Goal: Information Seeking & Learning: Learn about a topic

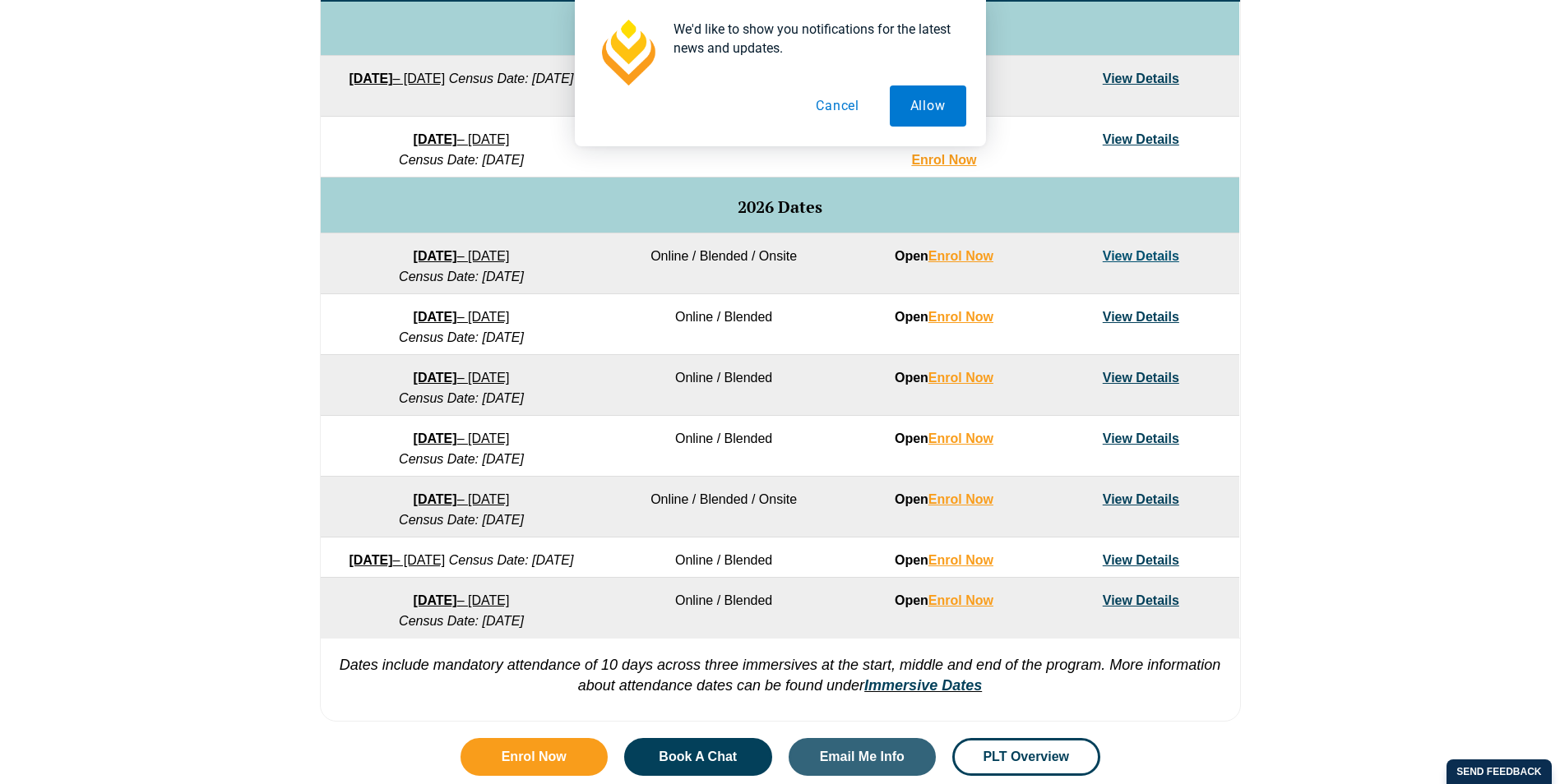
scroll to position [904, 0]
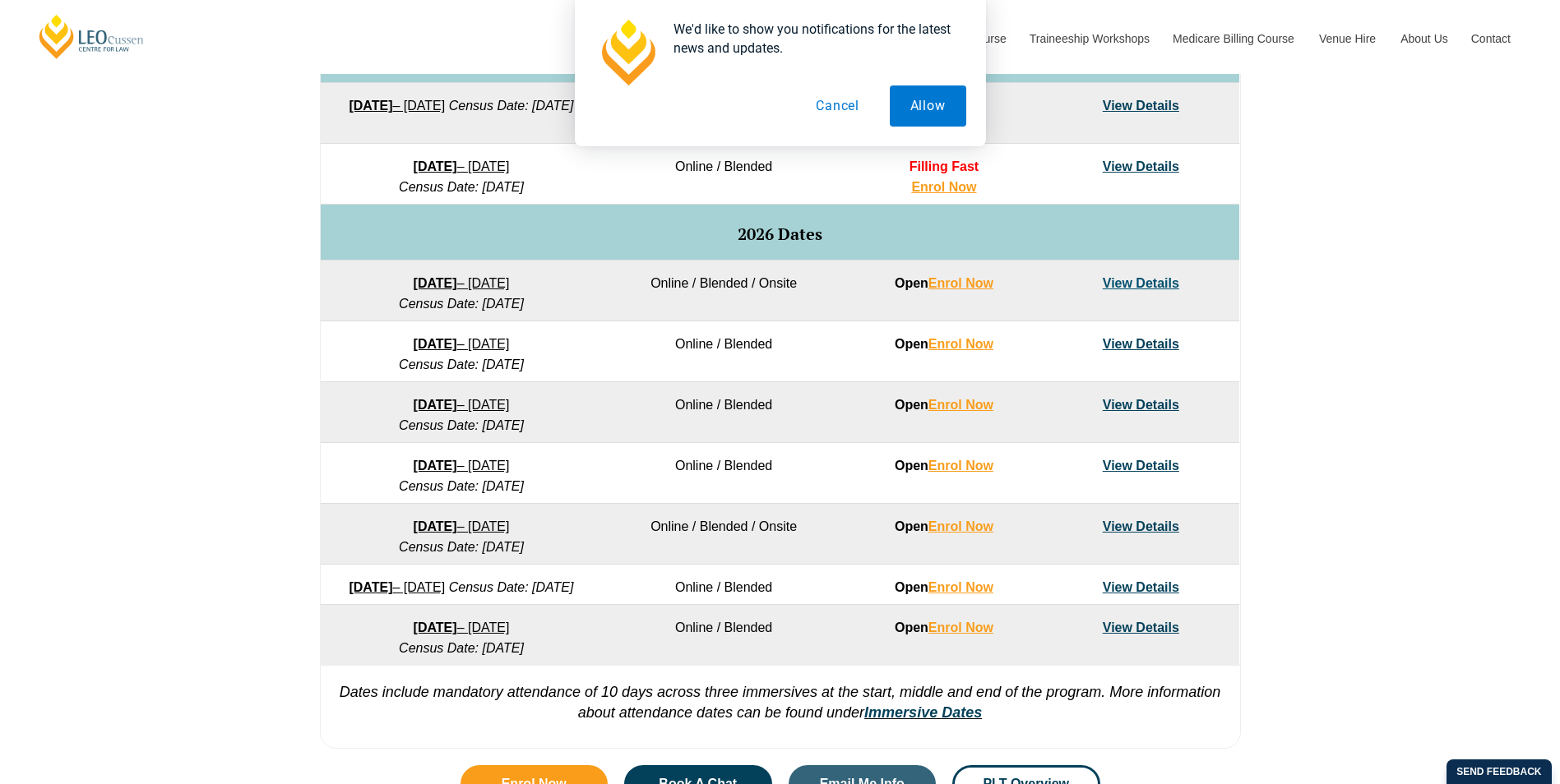
click at [847, 106] on button "Cancel" at bounding box center [837, 107] width 85 height 41
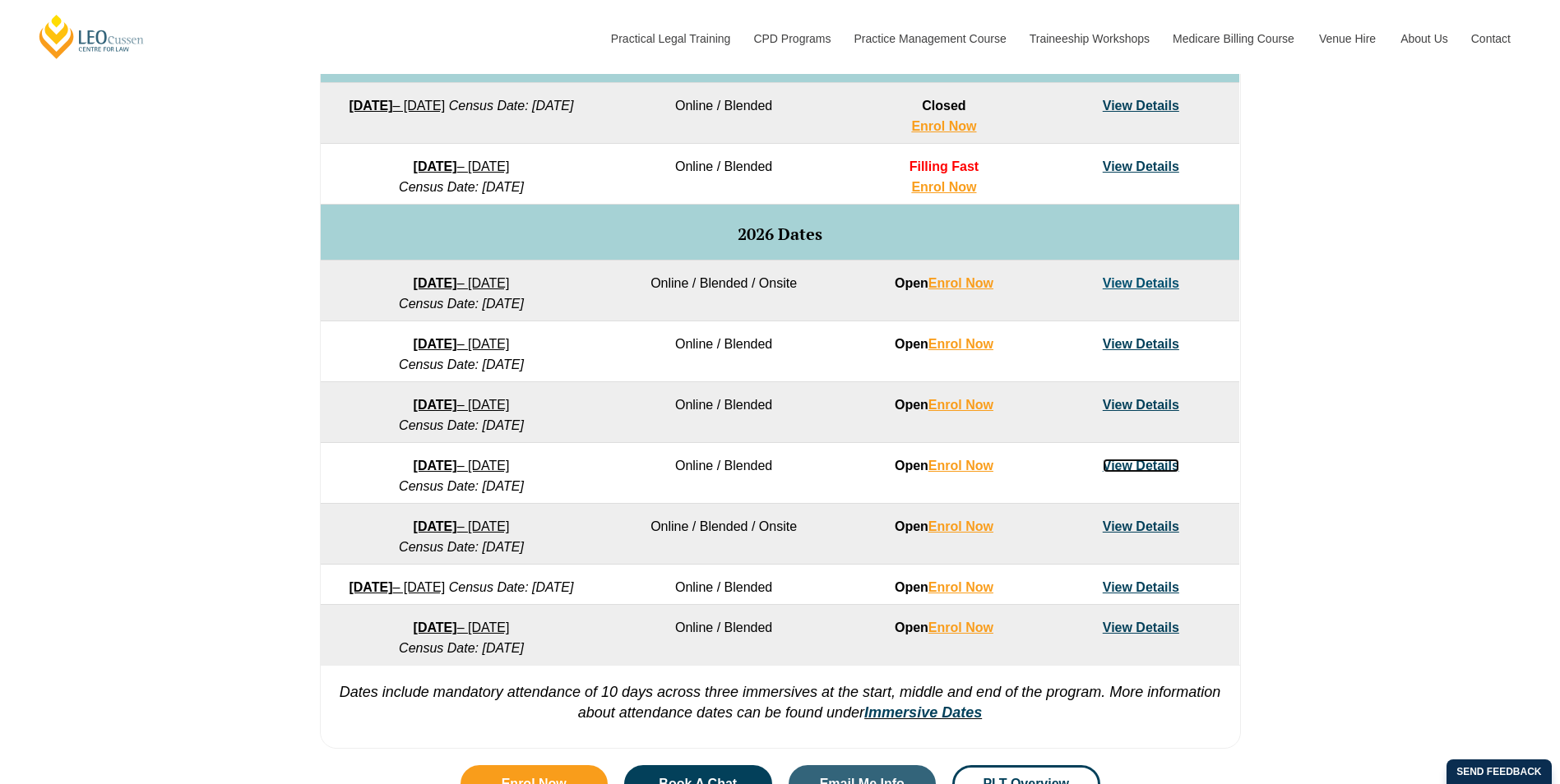
click at [1122, 466] on link "View Details" at bounding box center [1140, 466] width 76 height 14
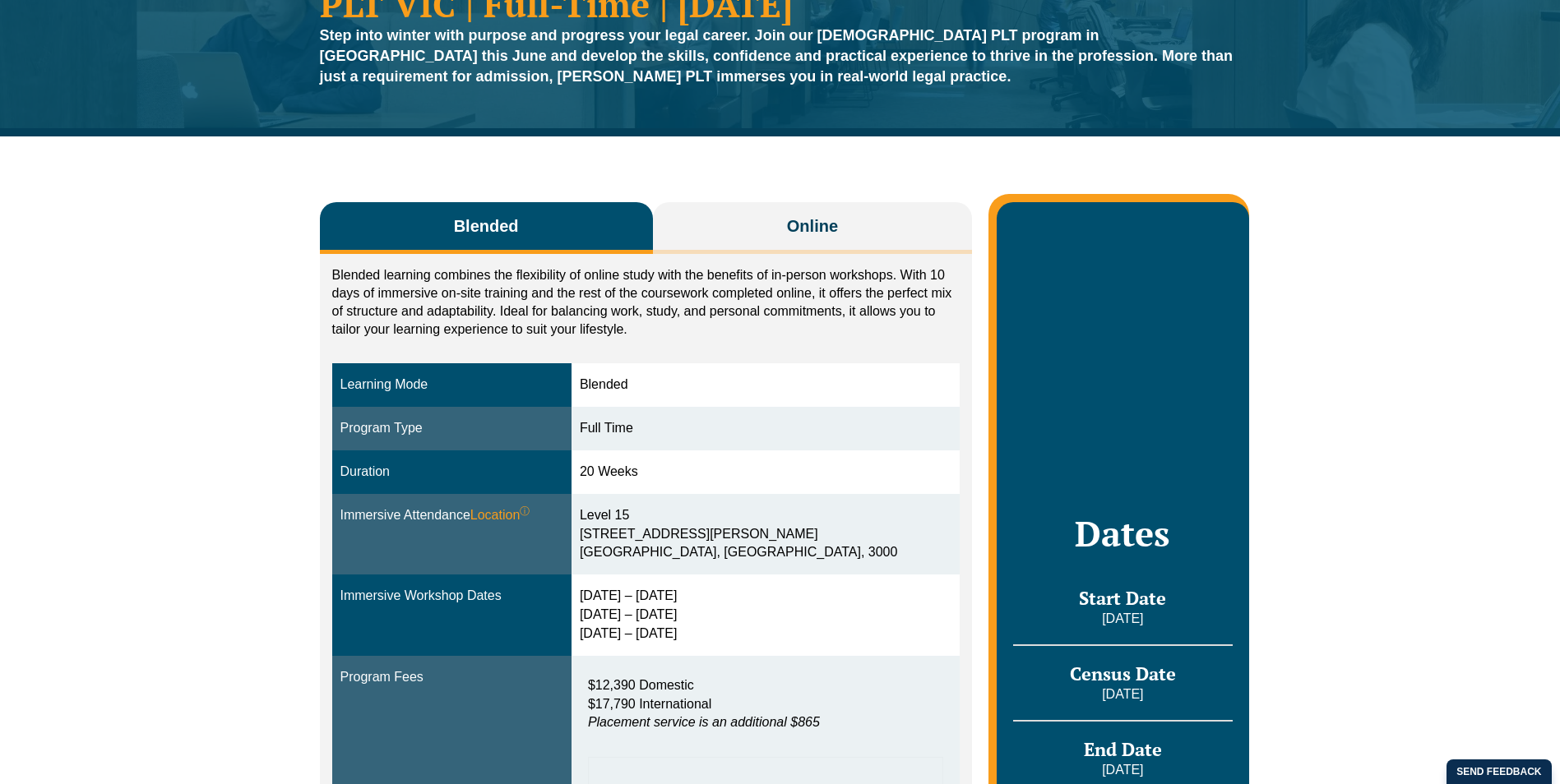
scroll to position [165, 0]
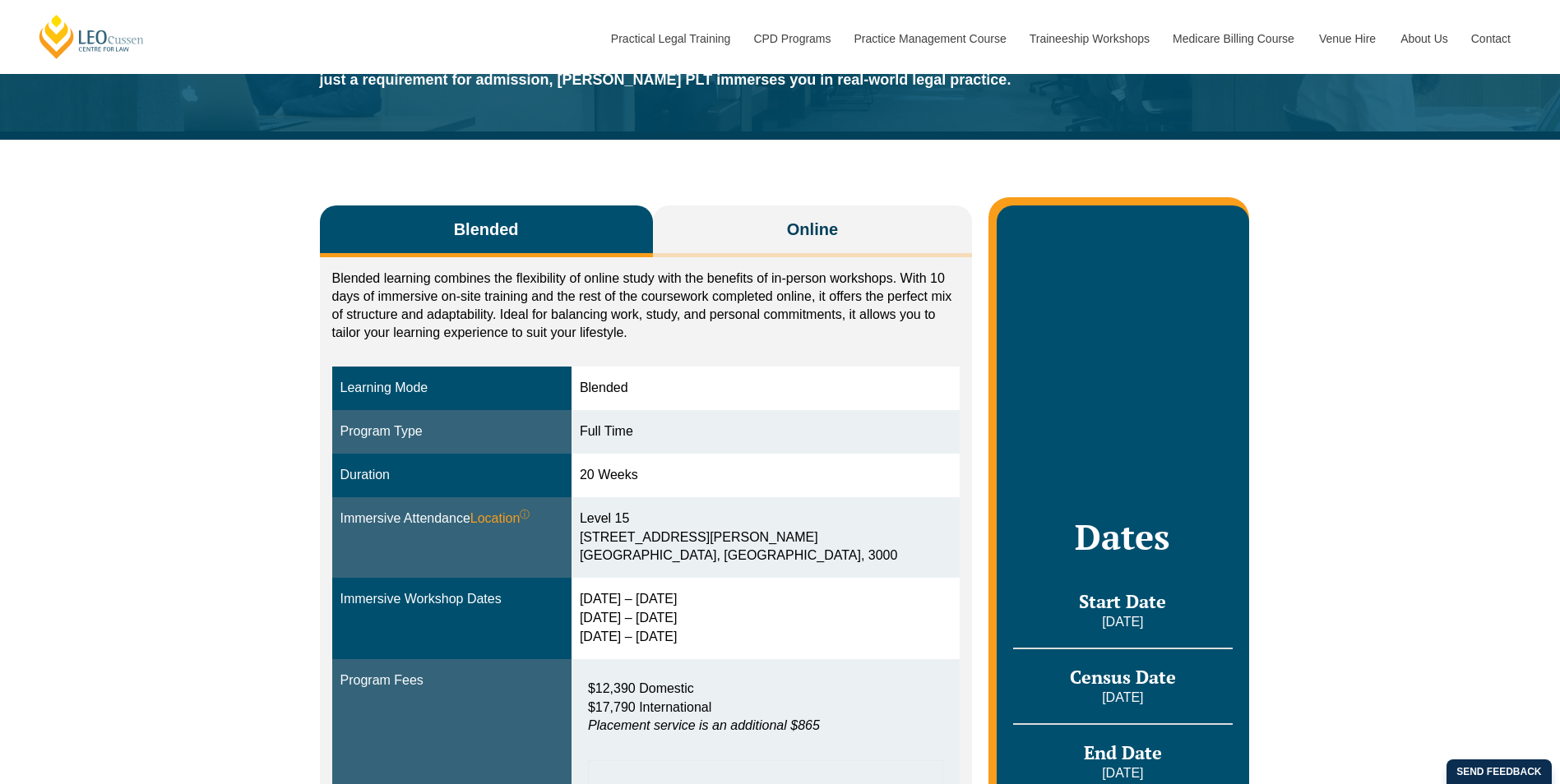
click at [804, 233] on span "Online" at bounding box center [812, 229] width 51 height 23
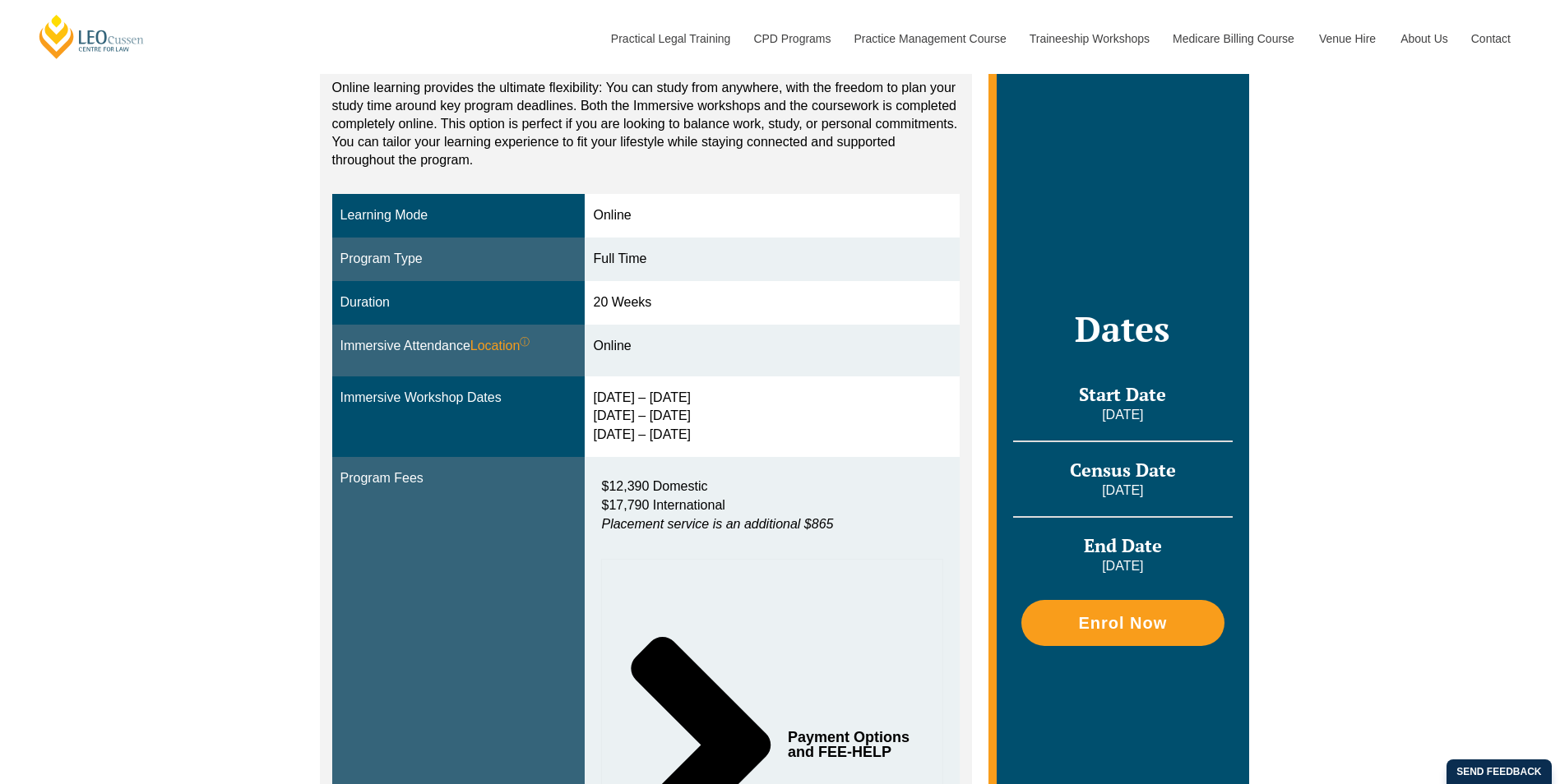
scroll to position [247, 0]
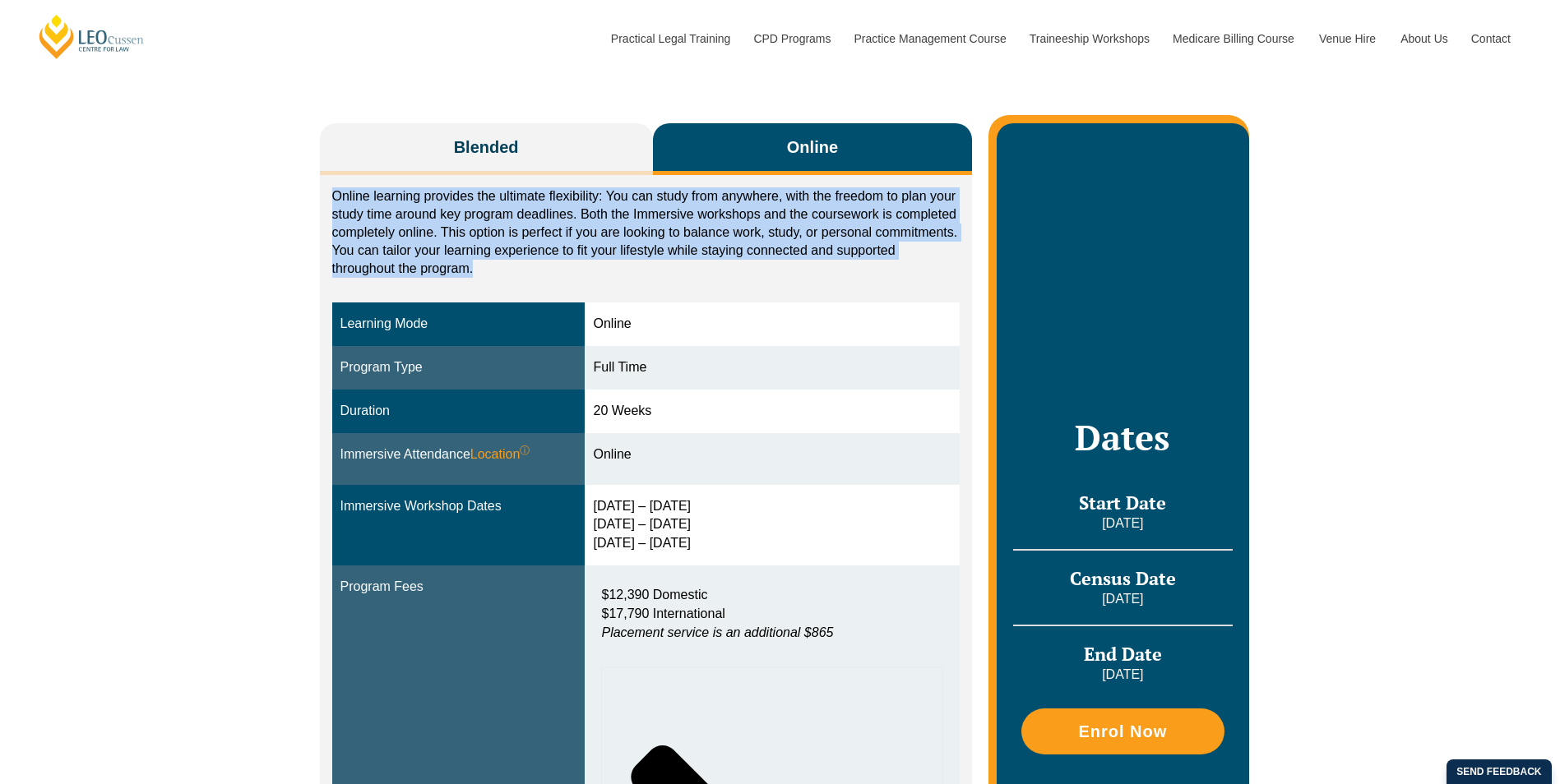
drag, startPoint x: 317, startPoint y: 191, endPoint x: 510, endPoint y: 279, distance: 212.1
click at [510, 279] on div "Blended Online Blended learning combines the flexibility of online study with t…" at bounding box center [780, 590] width 937 height 1065
click at [510, 279] on div "Online learning provides the ultimate flexibility: You can study from anywhere,…" at bounding box center [646, 236] width 628 height 98
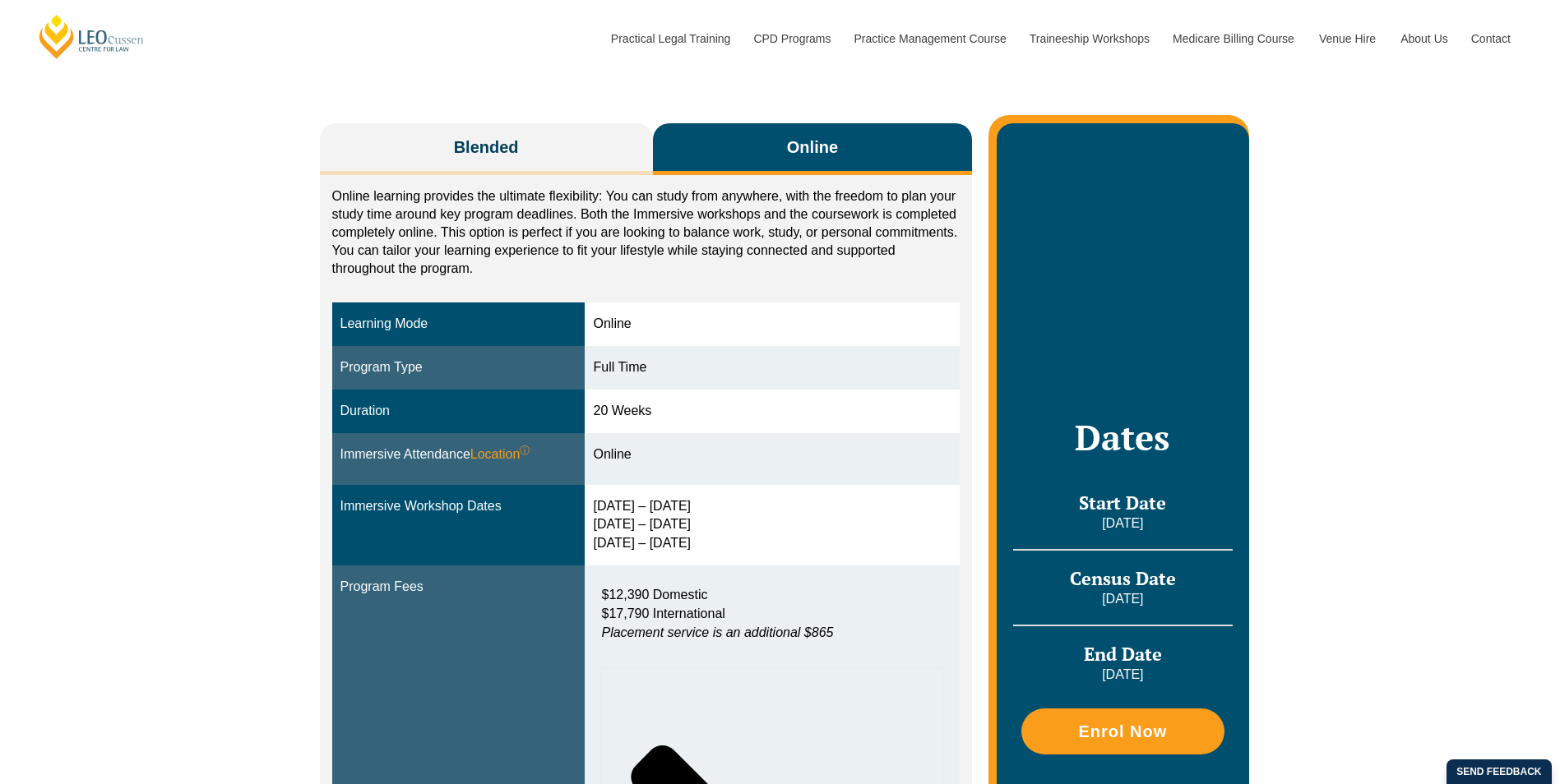
drag, startPoint x: 529, startPoint y: 275, endPoint x: 486, endPoint y: 269, distance: 43.4
click at [486, 269] on div "Online learning provides the ultimate flexibility: You can study from anywhere,…" at bounding box center [646, 236] width 628 height 98
click at [486, 269] on p "Online learning provides the ultimate flexibility: You can study from anywhere,…" at bounding box center [646, 232] width 628 height 90
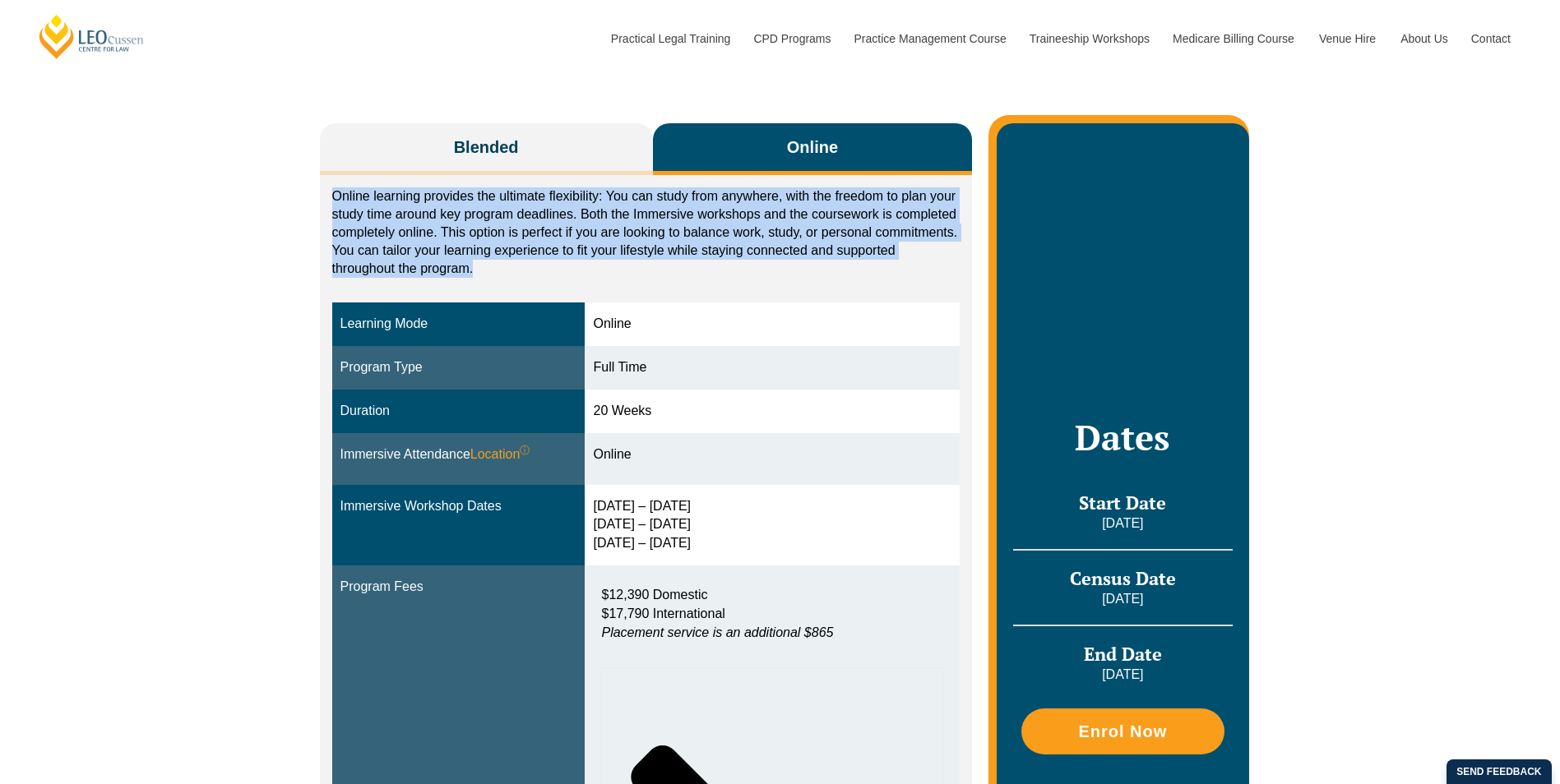
drag, startPoint x: 486, startPoint y: 269, endPoint x: 349, endPoint y: 188, distance: 159.2
click at [349, 188] on p "Online learning provides the ultimate flexibility: You can study from anywhere,…" at bounding box center [646, 232] width 628 height 90
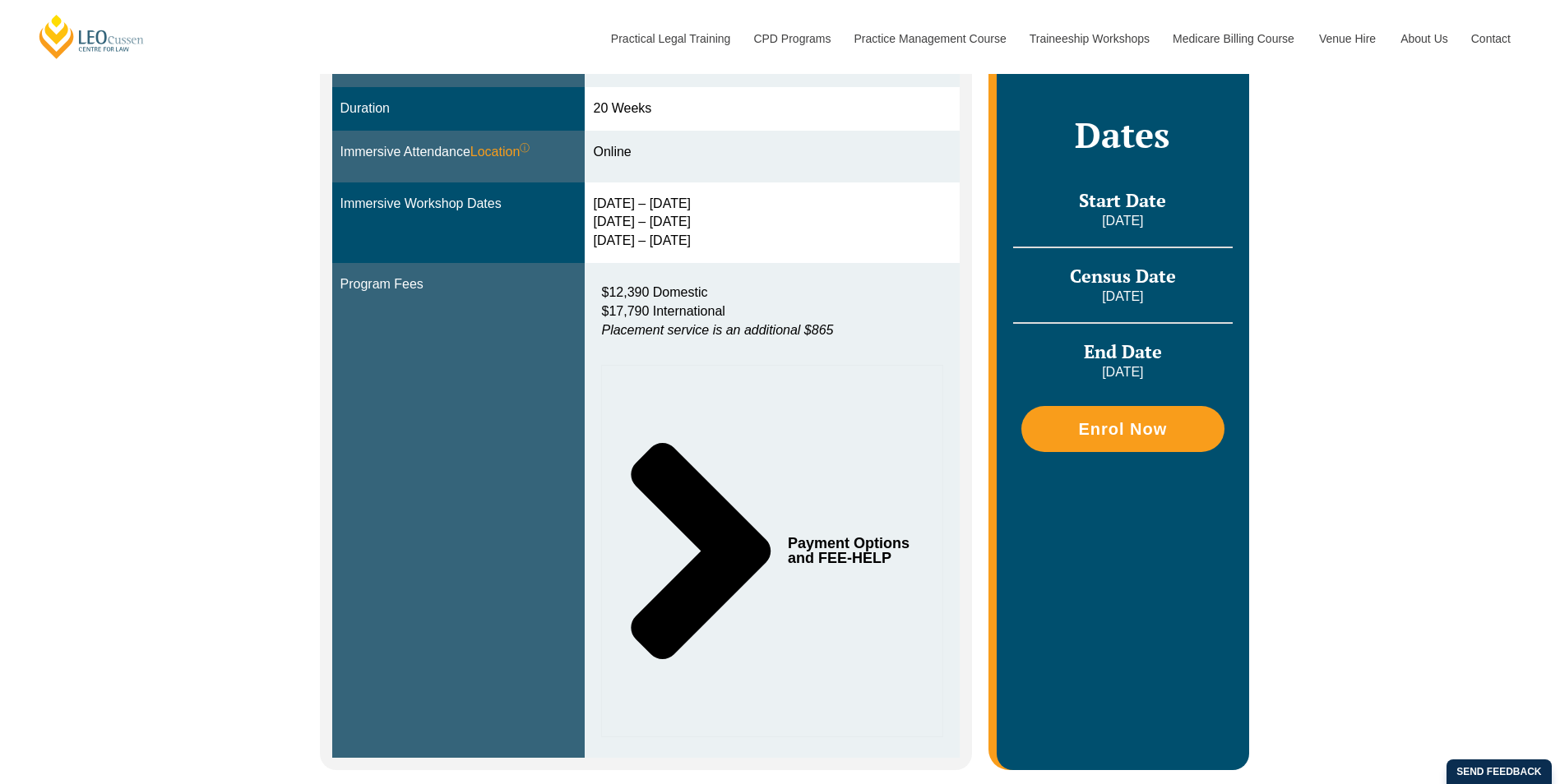
scroll to position [575, 0]
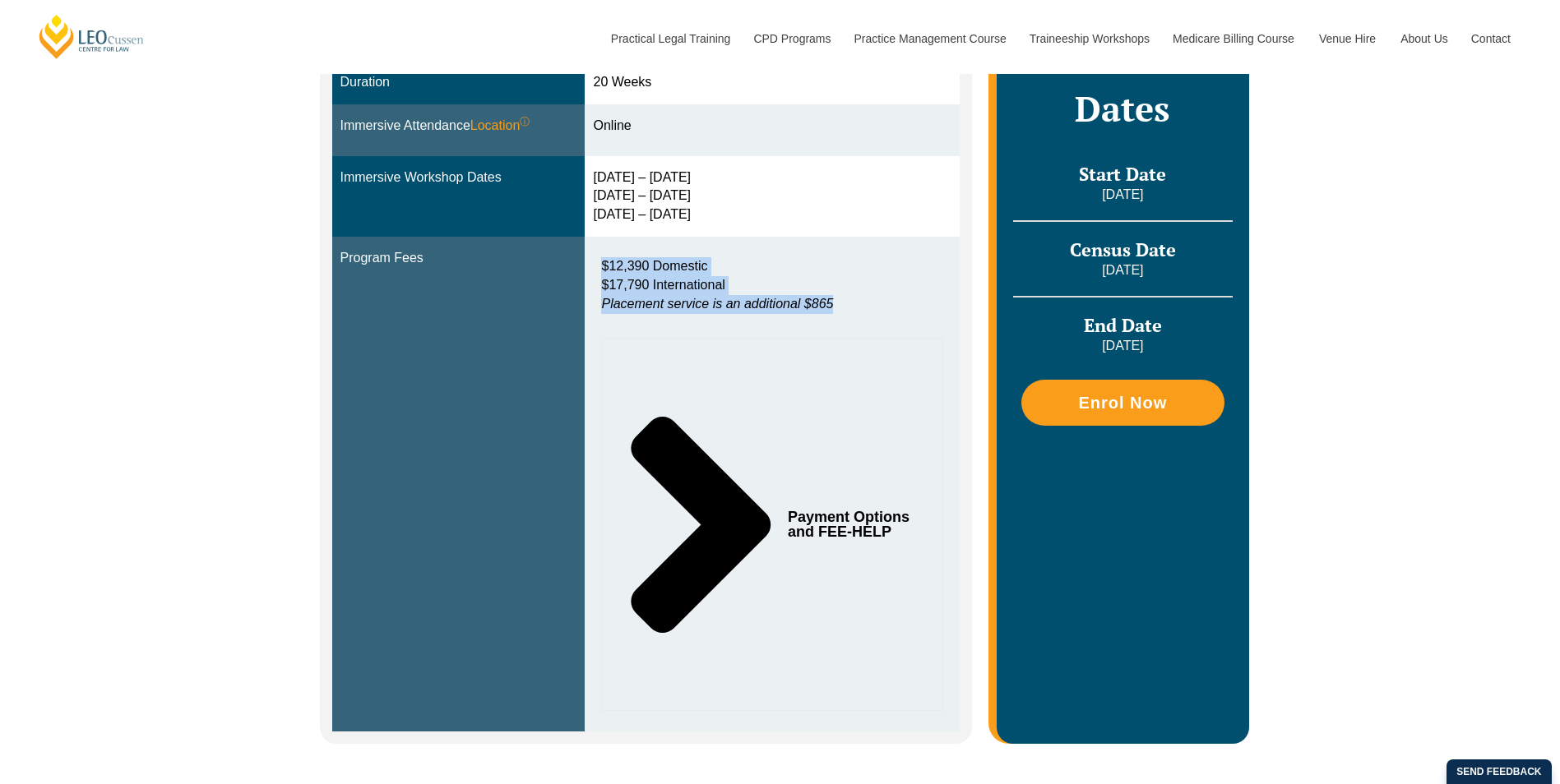
drag, startPoint x: 604, startPoint y: 266, endPoint x: 882, endPoint y: 315, distance: 282.3
click at [882, 315] on div "$12,390 Domestic $17,790 International Placement service is an additional $865" at bounding box center [771, 289] width 358 height 81
click at [882, 314] on div "$12,390 Domestic $17,790 International Placement service is an additional $865" at bounding box center [771, 290] width 342 height 65
drag, startPoint x: 870, startPoint y: 306, endPoint x: 601, endPoint y: 258, distance: 273.2
click at [601, 258] on div "$12,390 Domestic $17,790 International Placement service is an additional $865" at bounding box center [771, 289] width 358 height 81
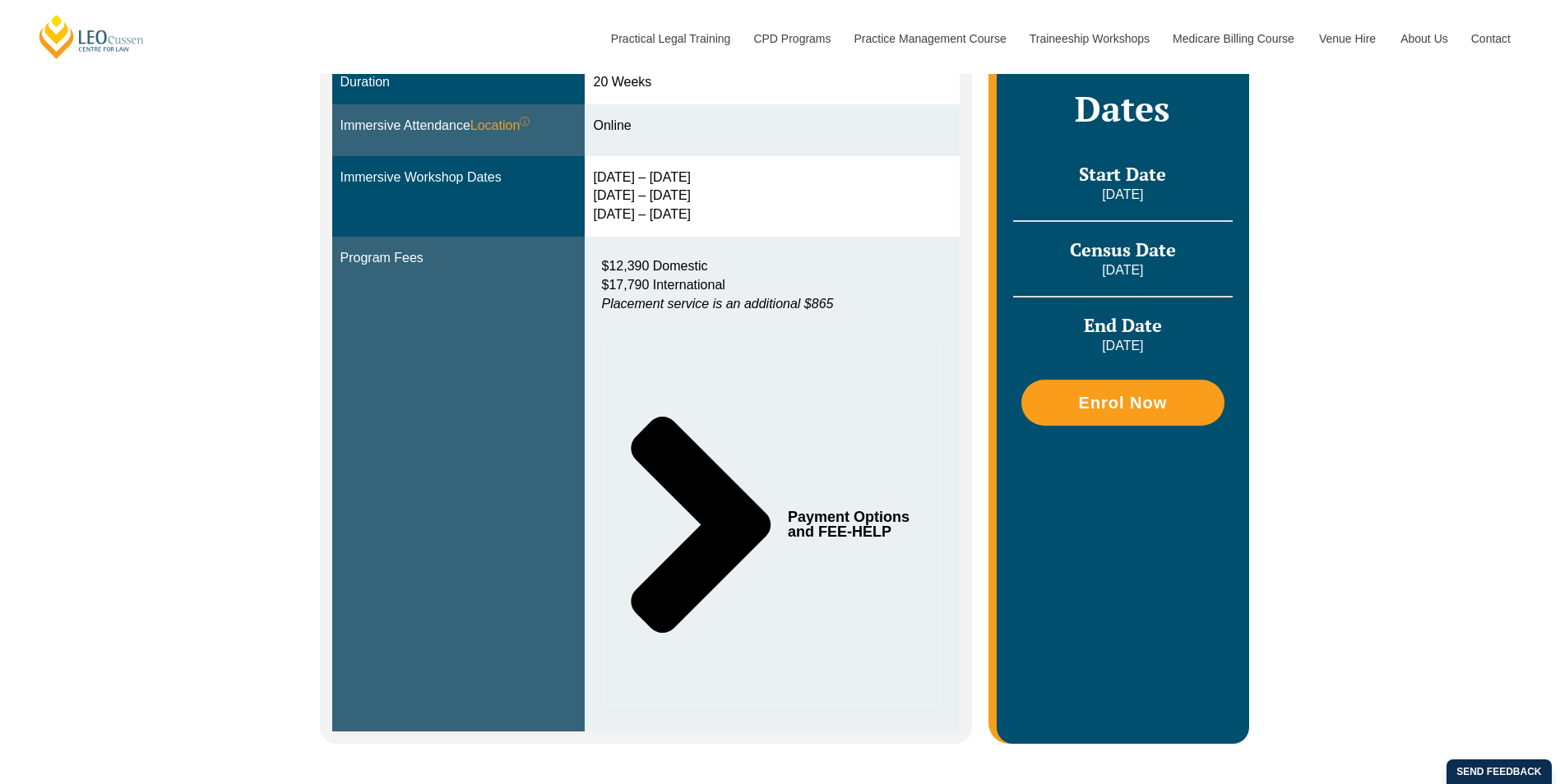
drag, startPoint x: 601, startPoint y: 258, endPoint x: 804, endPoint y: 222, distance: 206.2
click at [804, 222] on div "[DATE] – [DATE] [DATE] – [DATE] [DATE] – [DATE]" at bounding box center [771, 196] width 358 height 56
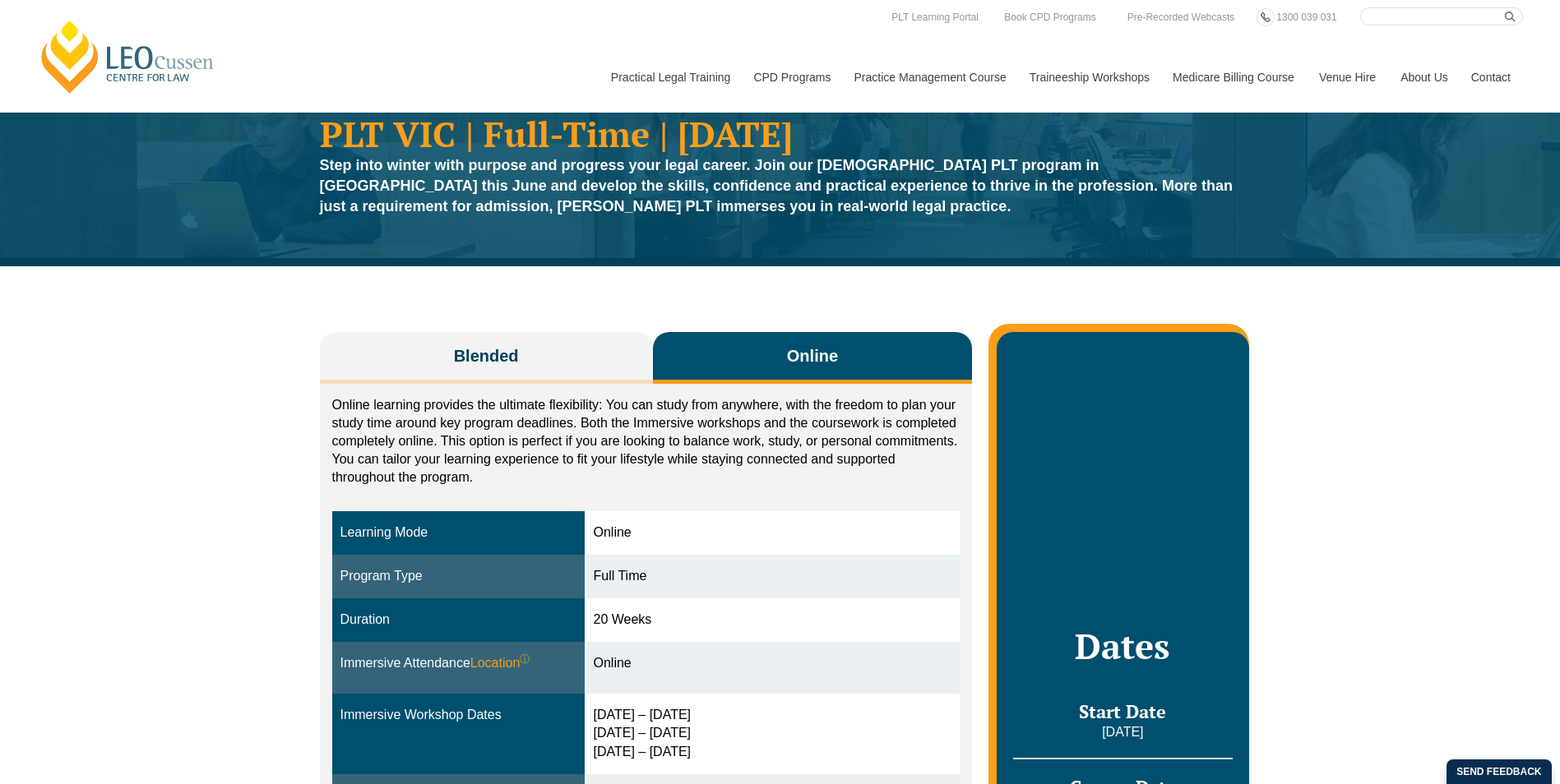
scroll to position [0, 0]
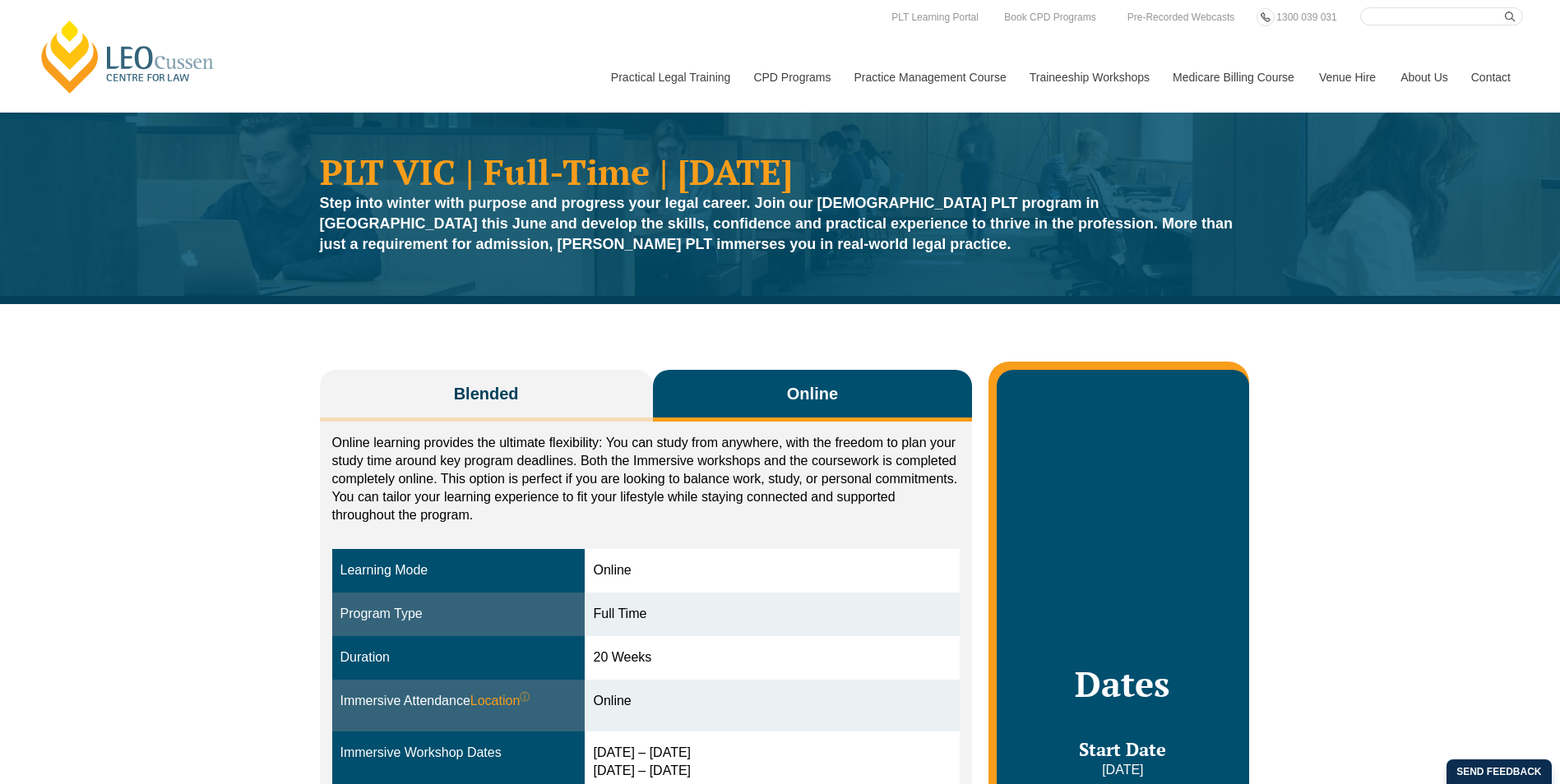
click at [504, 388] on span "Blended" at bounding box center [486, 394] width 65 height 23
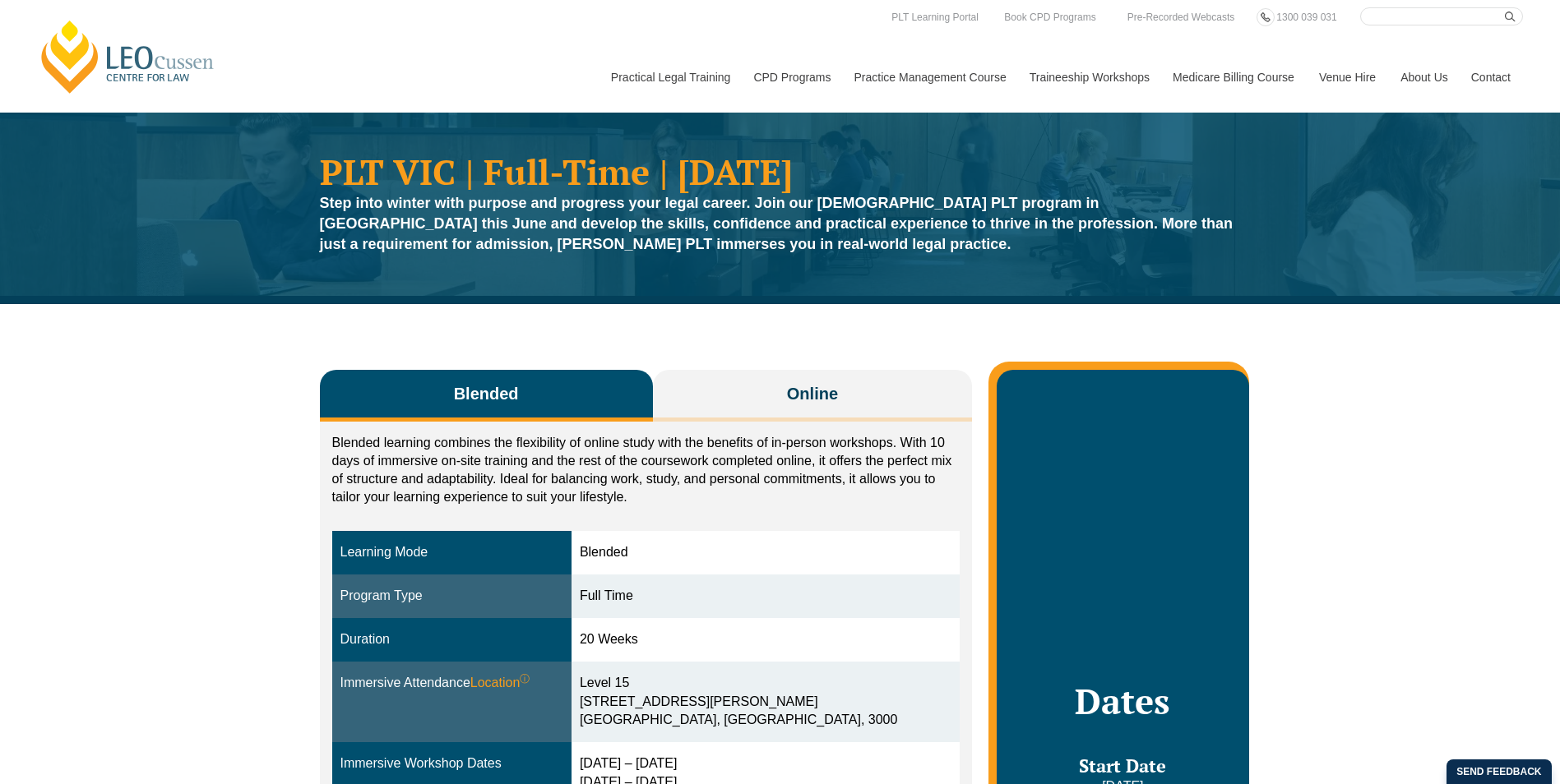
click at [759, 396] on button "Online" at bounding box center [812, 396] width 320 height 52
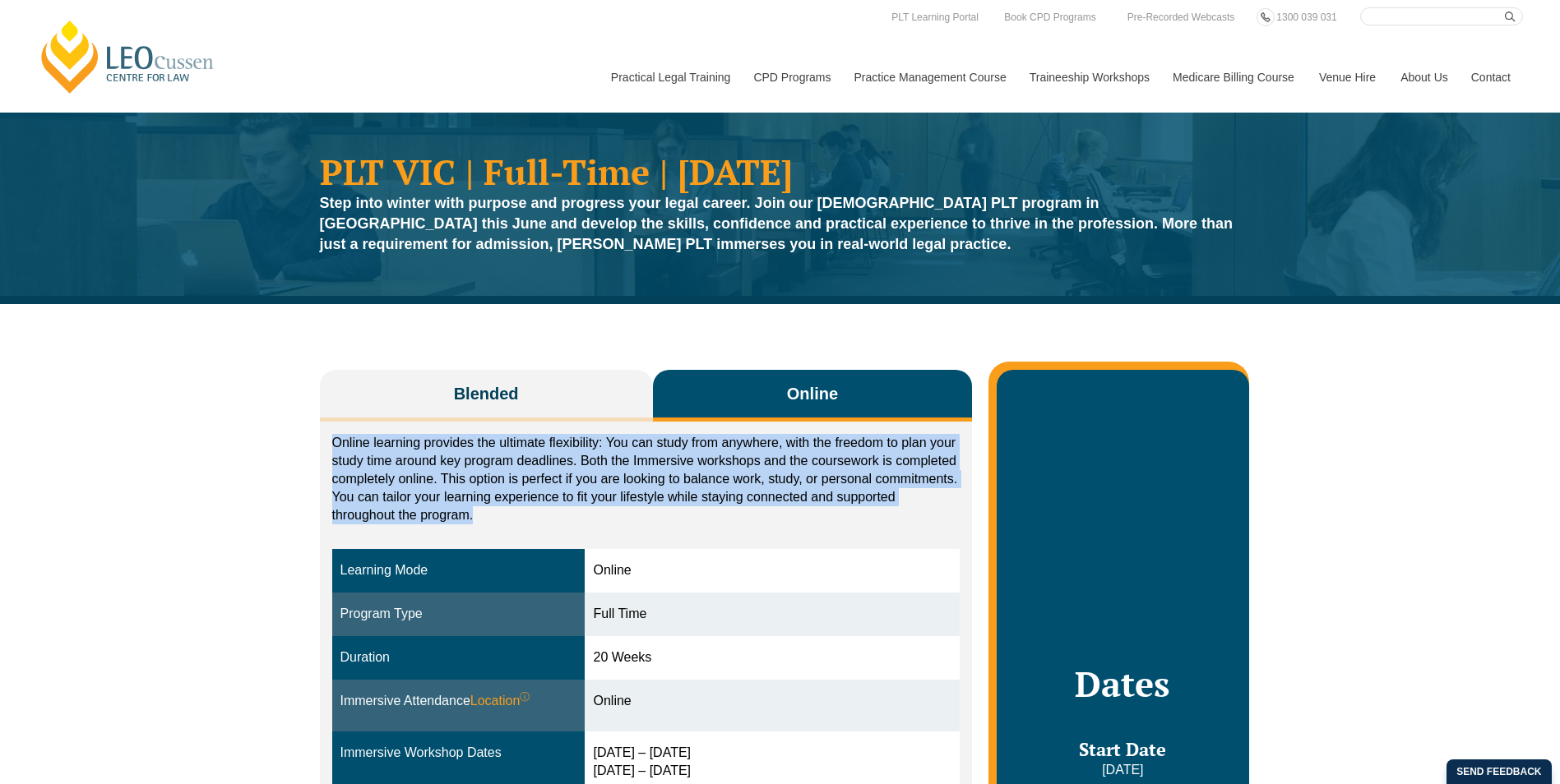
drag, startPoint x: 318, startPoint y: 441, endPoint x: 610, endPoint y: 518, distance: 302.0
click at [610, 518] on p "Online learning provides the ultimate flexibility: You can study from anywhere,…" at bounding box center [646, 479] width 628 height 90
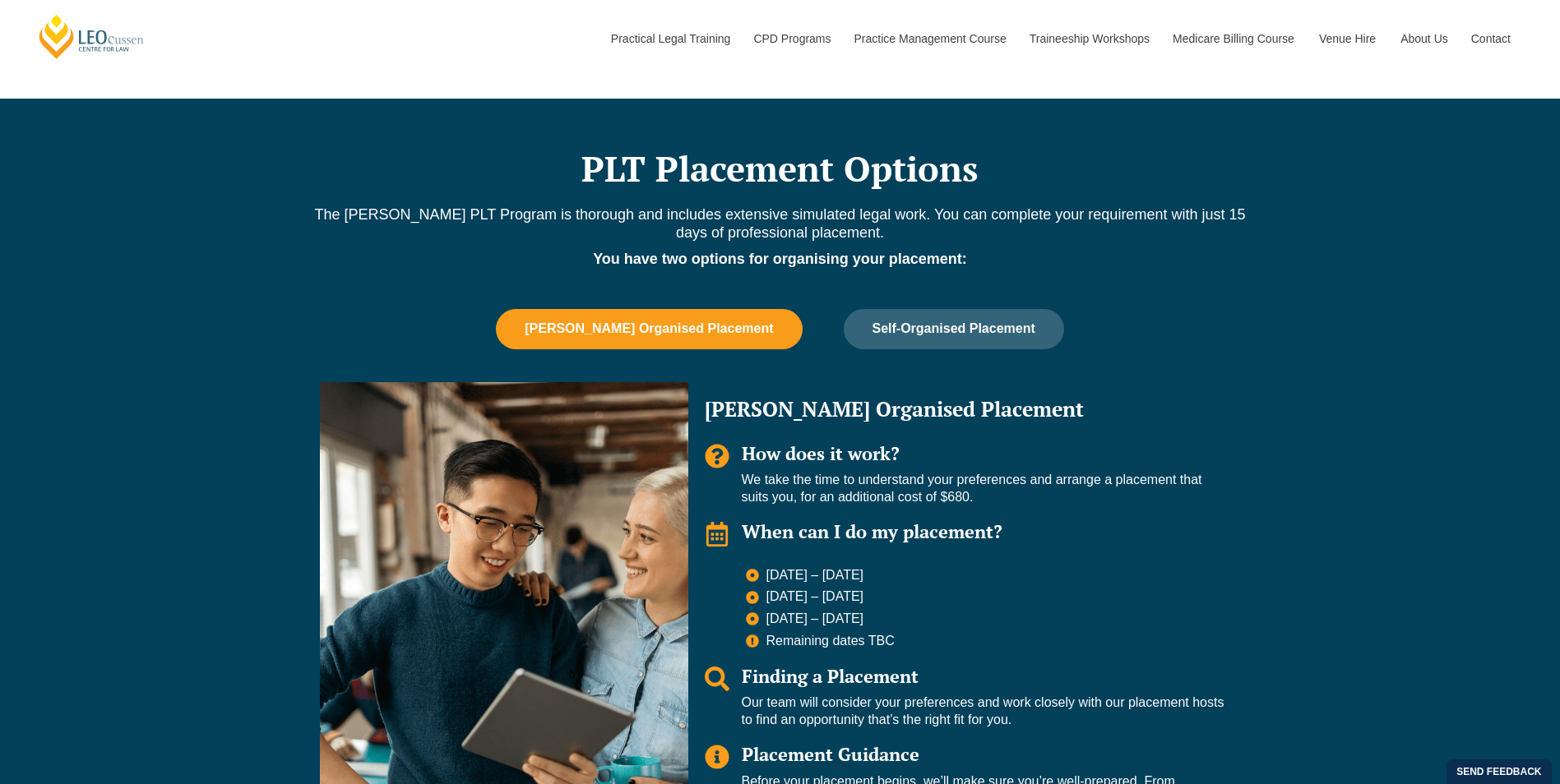
scroll to position [1151, 0]
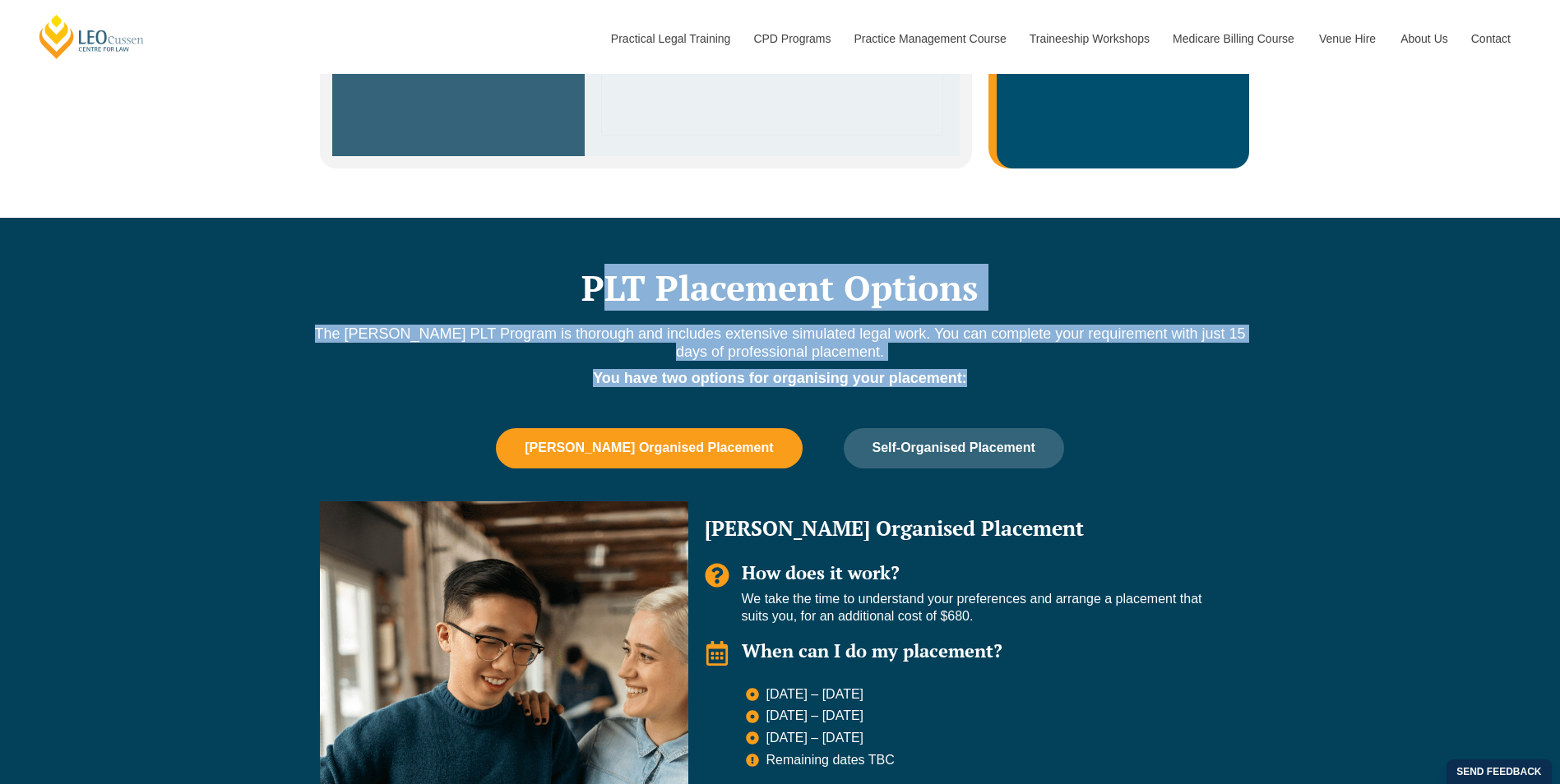
drag, startPoint x: 600, startPoint y: 273, endPoint x: 989, endPoint y: 356, distance: 397.8
click at [989, 356] on div "PLT Placement Options The [PERSON_NAME] PLT Program is thorough and includes ex…" at bounding box center [780, 626] width 937 height 817
click at [989, 356] on div "The [PERSON_NAME] PLT Program is thorough and includes extensive simulated lega…" at bounding box center [780, 368] width 937 height 87
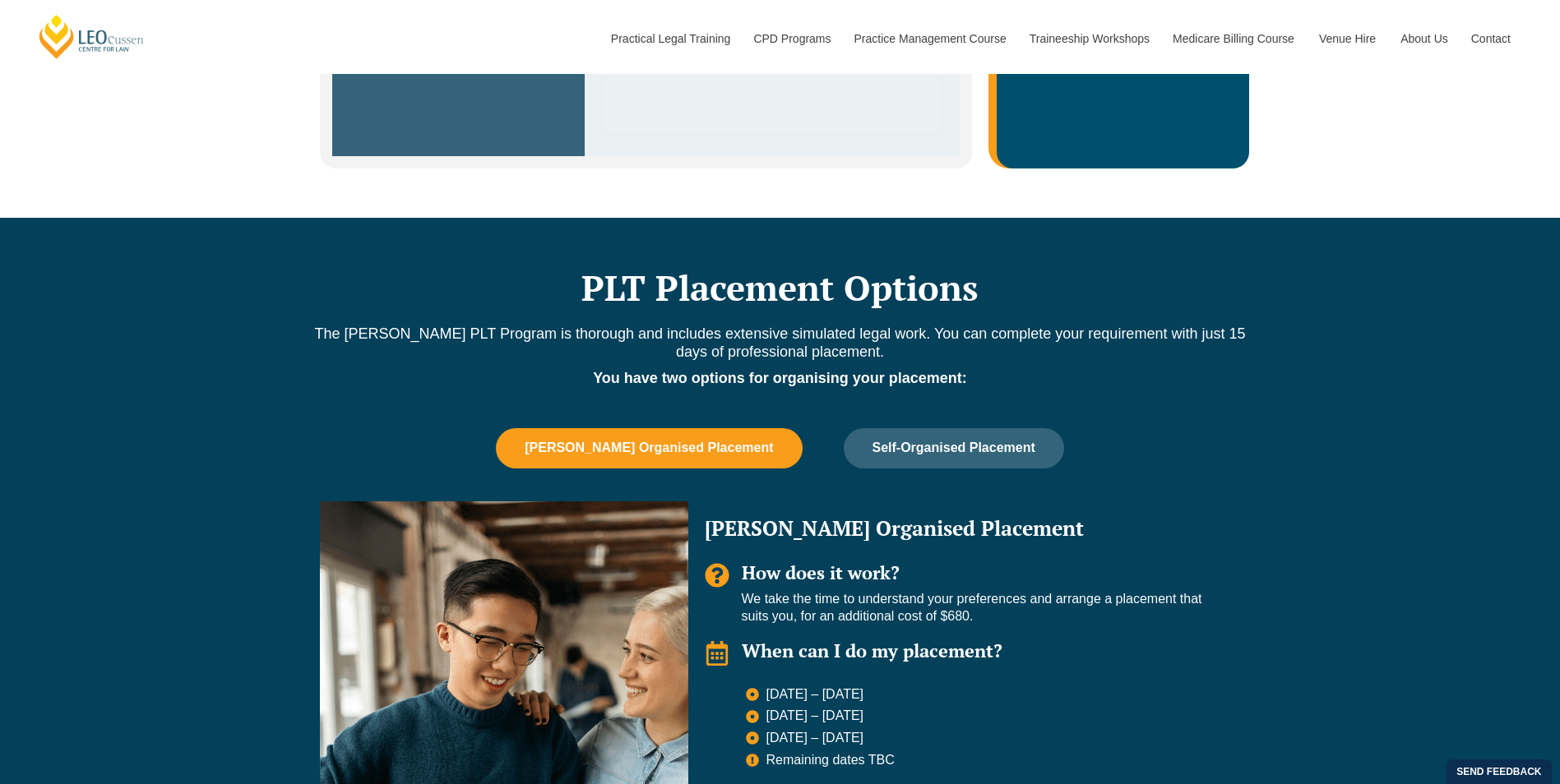
click at [1011, 369] on p "You have two options for organising your placement:" at bounding box center [780, 378] width 937 height 18
click at [973, 370] on p "You have two options for organising your placement:" at bounding box center [780, 378] width 937 height 18
click at [942, 449] on button "Self-Organised Placement" at bounding box center [953, 448] width 220 height 39
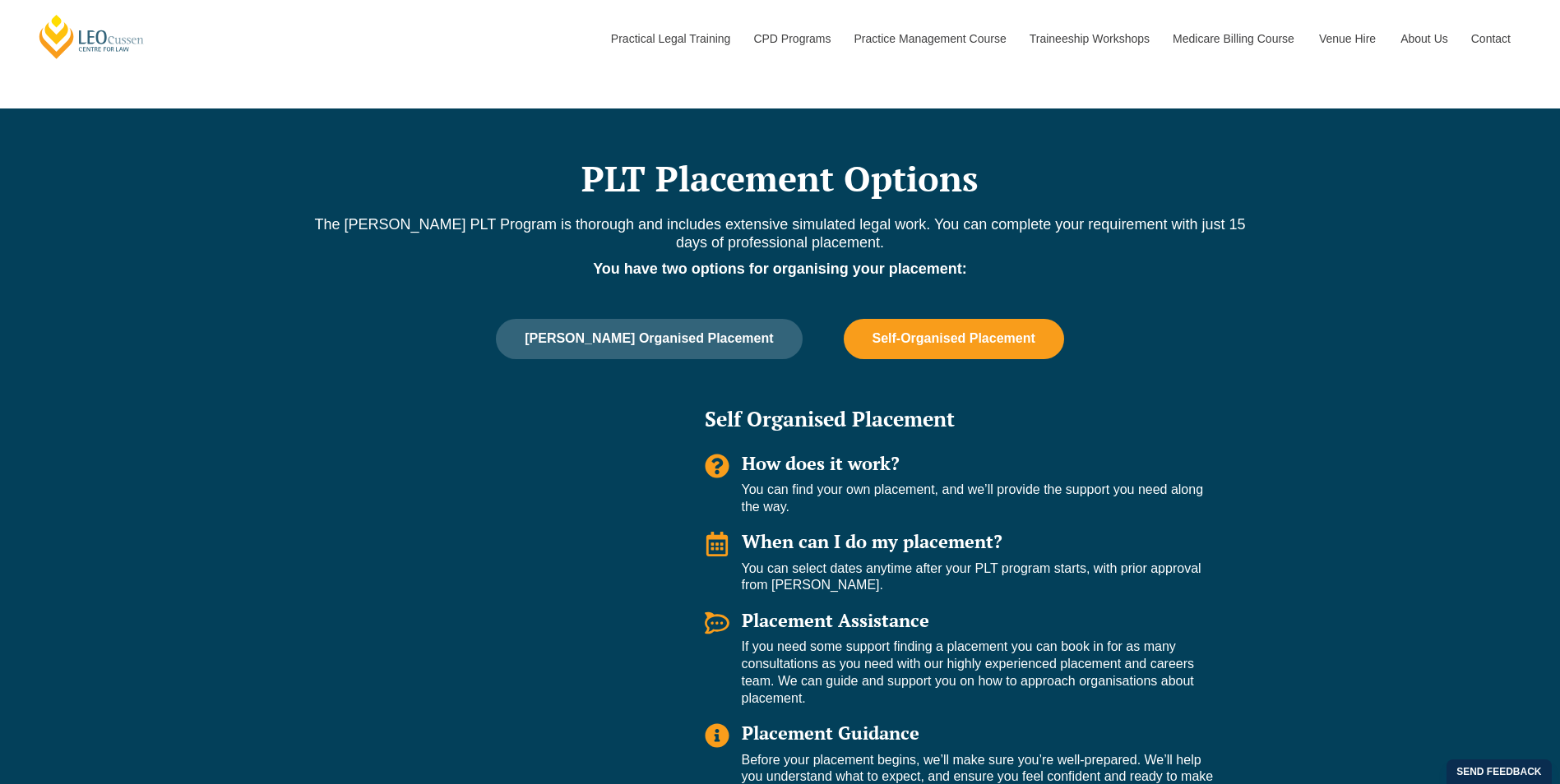
scroll to position [1398, 0]
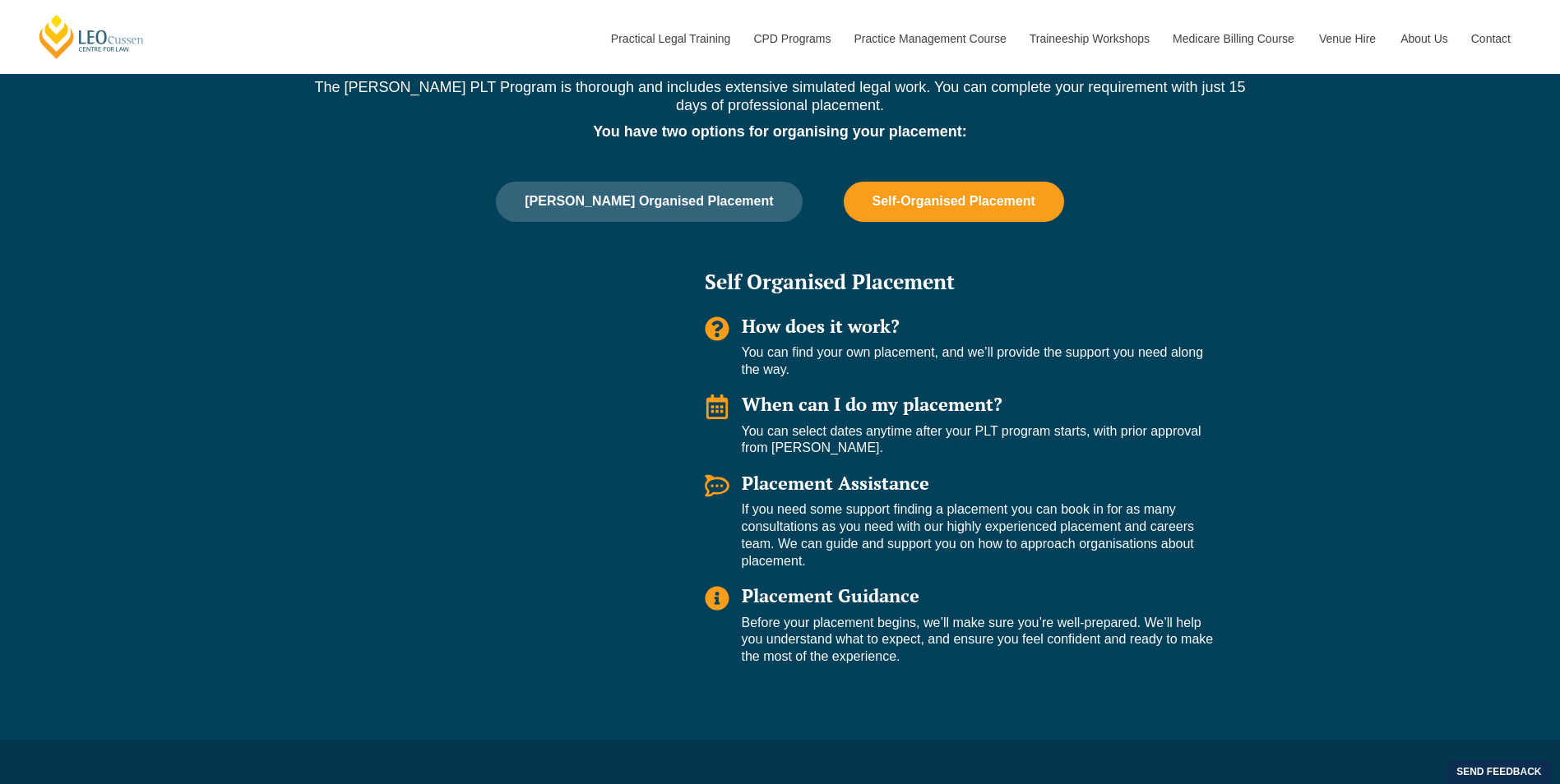
drag, startPoint x: 696, startPoint y: 282, endPoint x: 1024, endPoint y: 654, distance: 496.0
click at [1024, 654] on div "Self Organised Placement How does it work? You can find your own placement, and…" at bounding box center [964, 469] width 552 height 429
click at [1024, 654] on p "Before your placement begins, we’ll make sure you’re well-prepared. We’ll help …" at bounding box center [983, 640] width 482 height 51
drag, startPoint x: 961, startPoint y: 648, endPoint x: 692, endPoint y: 232, distance: 495.4
click at [692, 232] on div "[PERSON_NAME] Organised Placement Self-Organised Placement [PERSON_NAME] Organi…" at bounding box center [780, 436] width 937 height 509
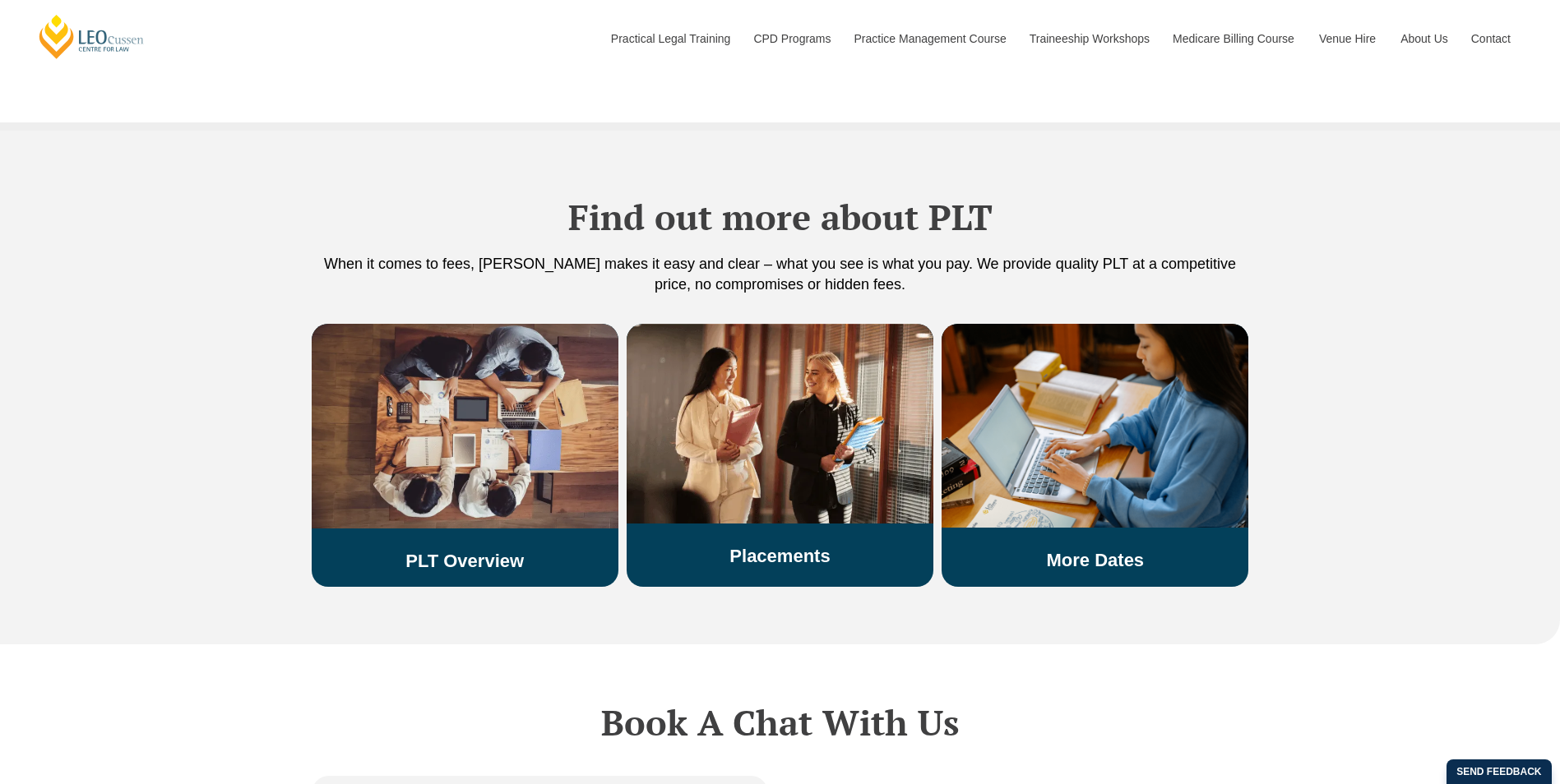
scroll to position [3124, 0]
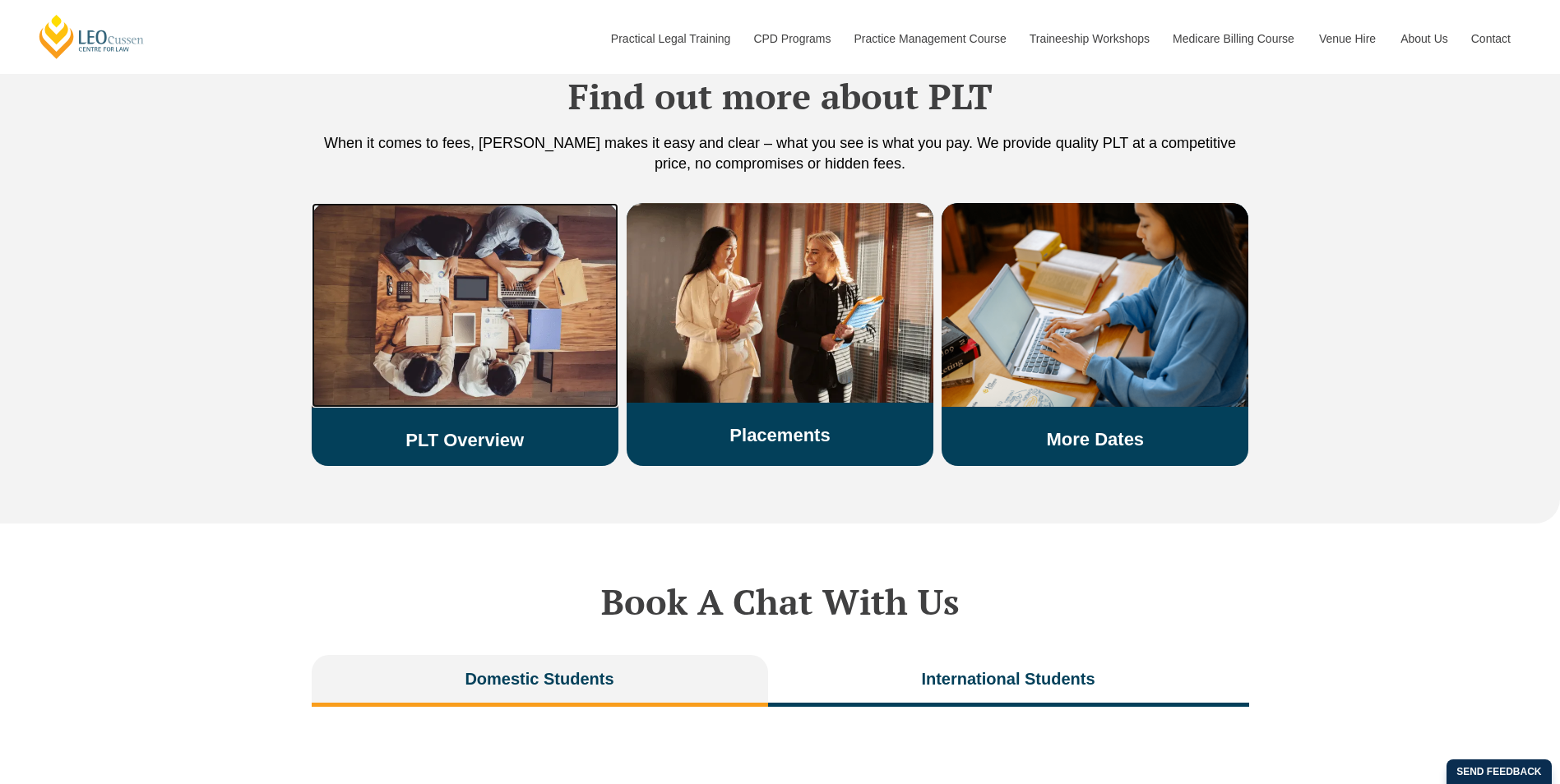
click at [461, 275] on img at bounding box center [465, 305] width 307 height 205
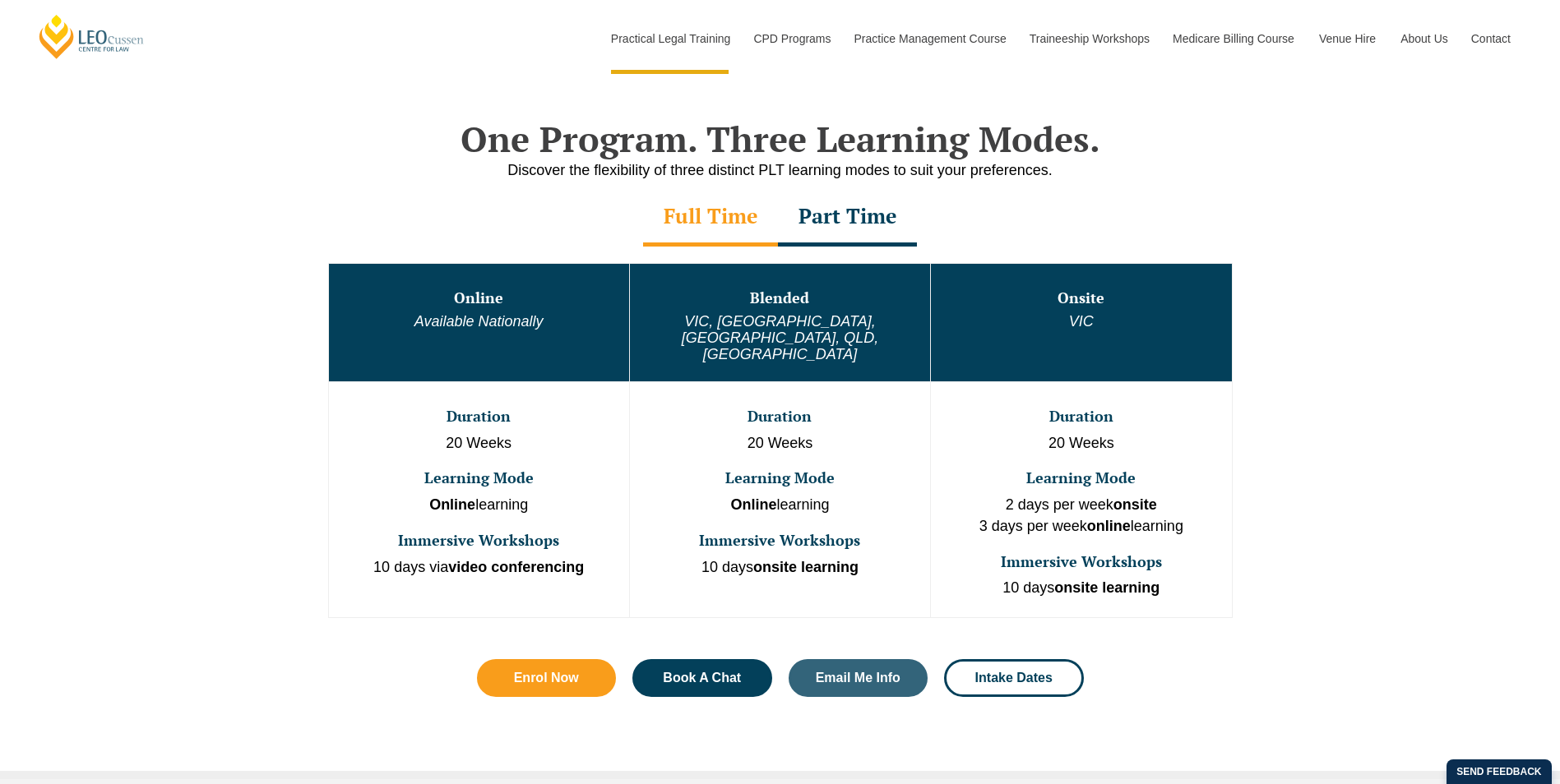
scroll to position [904, 0]
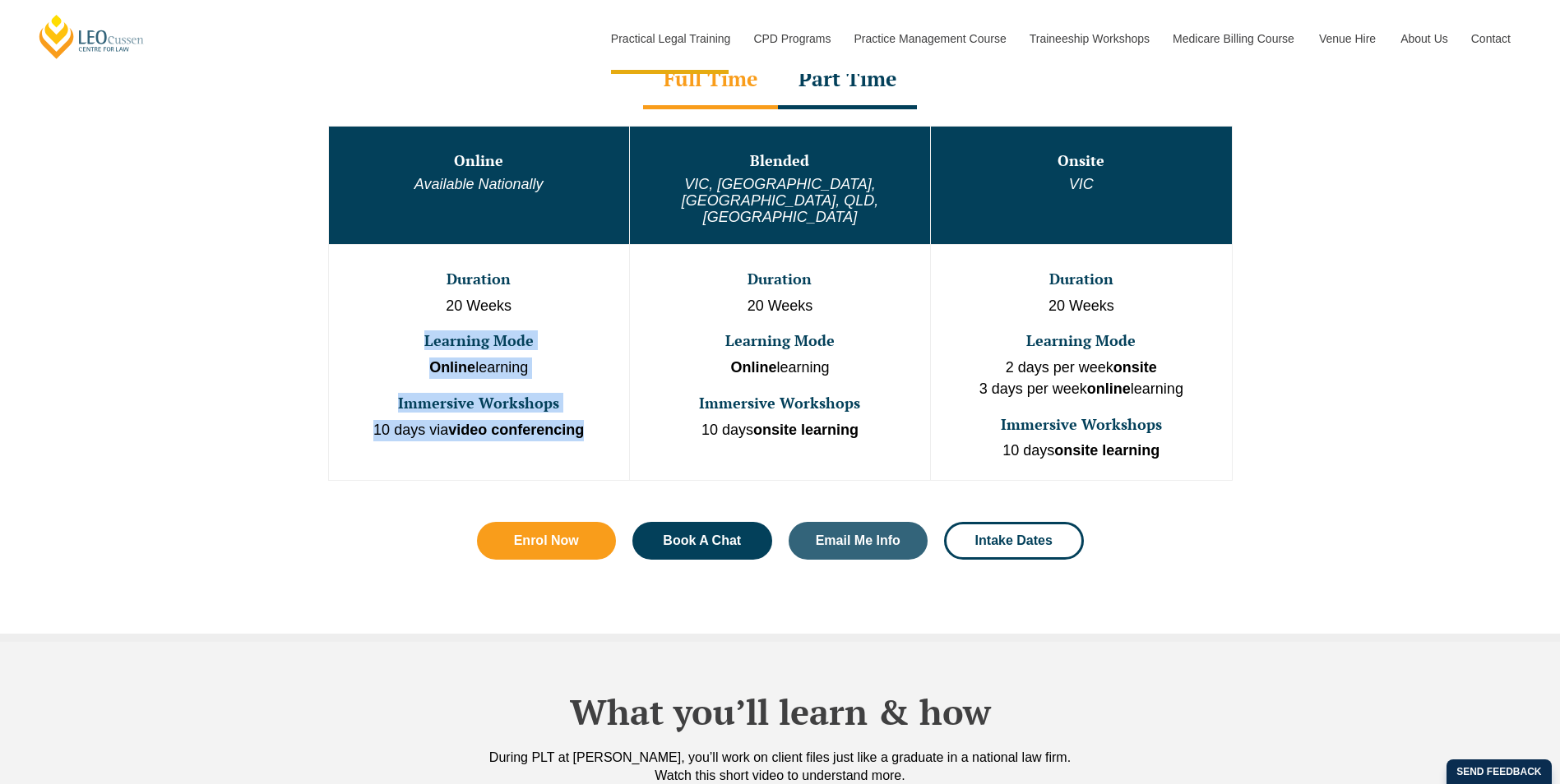
drag, startPoint x: 421, startPoint y: 304, endPoint x: 601, endPoint y: 413, distance: 210.4
click at [601, 413] on td "Duration 20 Weeks Learning Mode Online learning Immersive Workshops 10 days via…" at bounding box center [479, 362] width 301 height 236
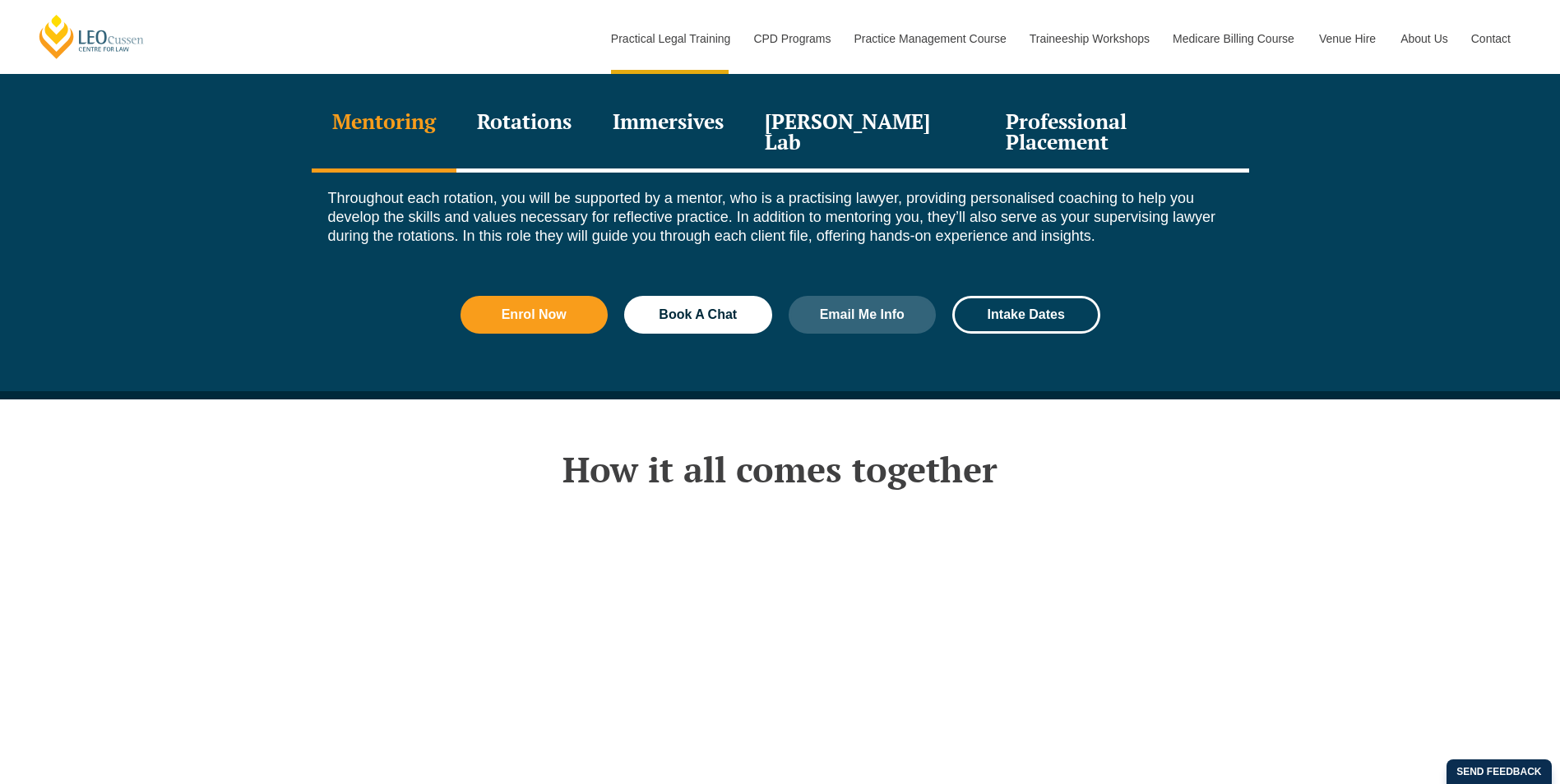
scroll to position [2302, 0]
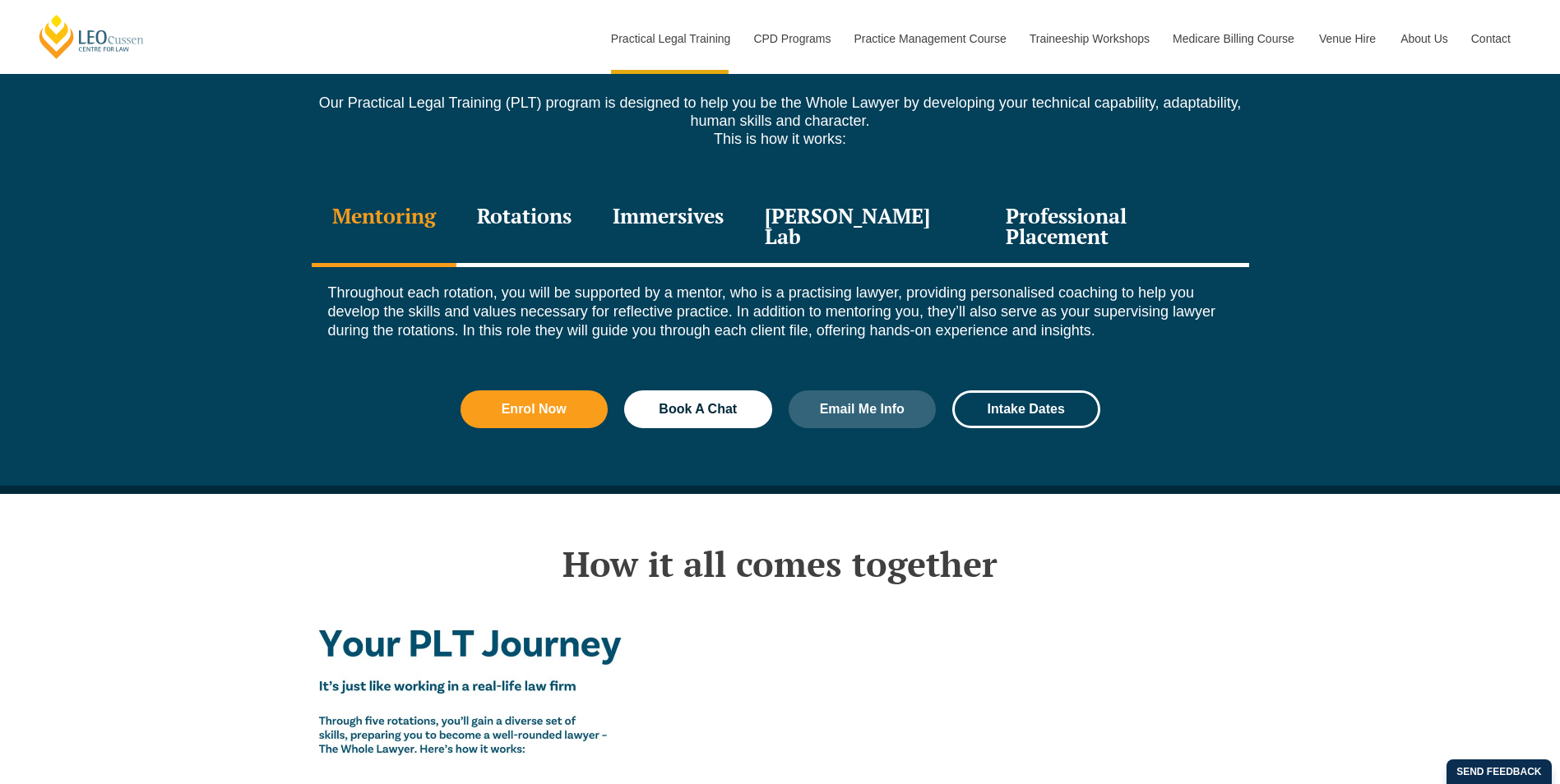
click at [520, 189] on div "Rotations" at bounding box center [524, 227] width 136 height 78
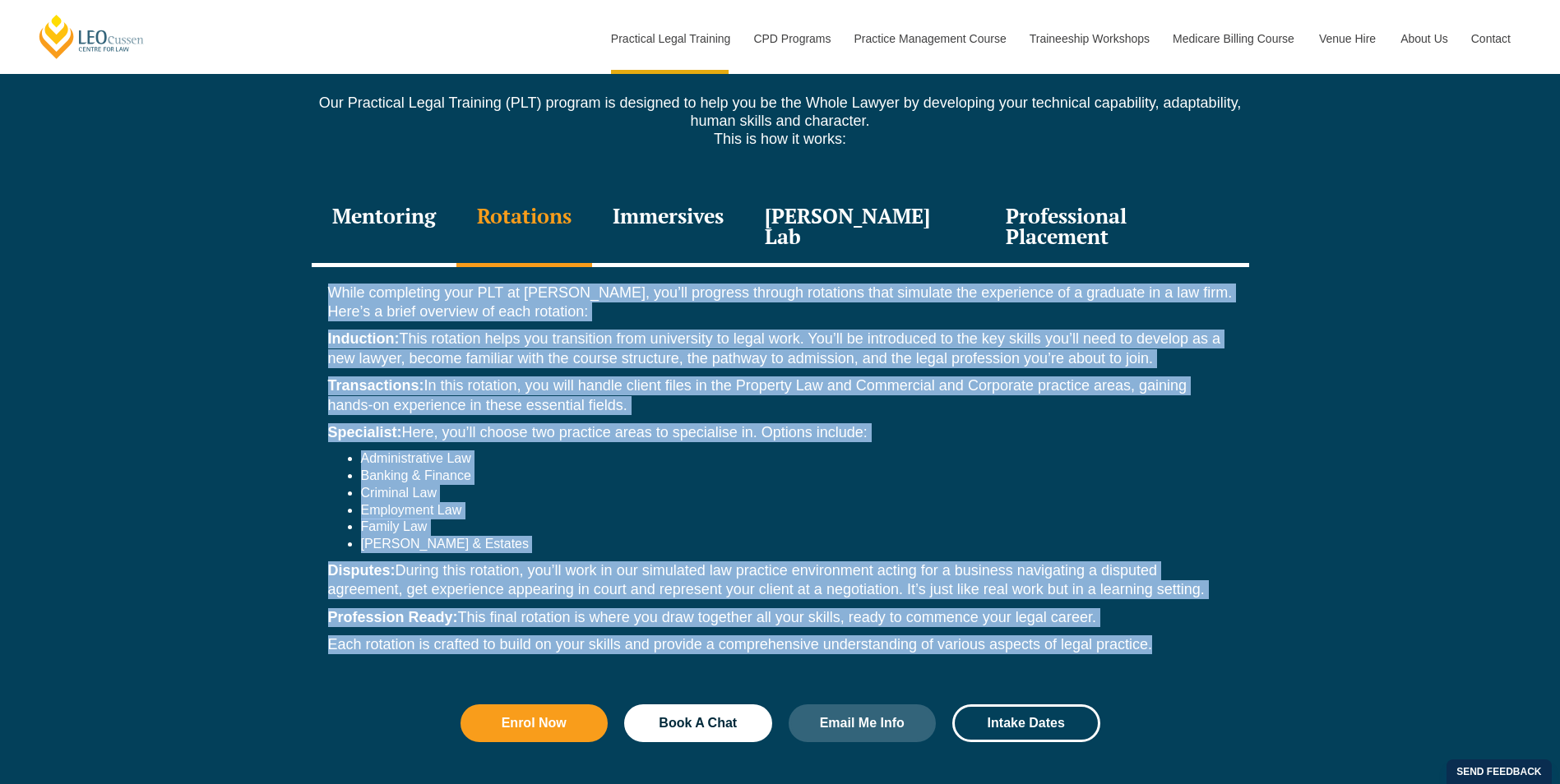
drag, startPoint x: 310, startPoint y: 237, endPoint x: 1308, endPoint y: 612, distance: 1066.1
click at [1308, 612] on div "Discover more about our PLT Our Practical Legal Training (PLT) program is desig…" at bounding box center [780, 396] width 1560 height 822
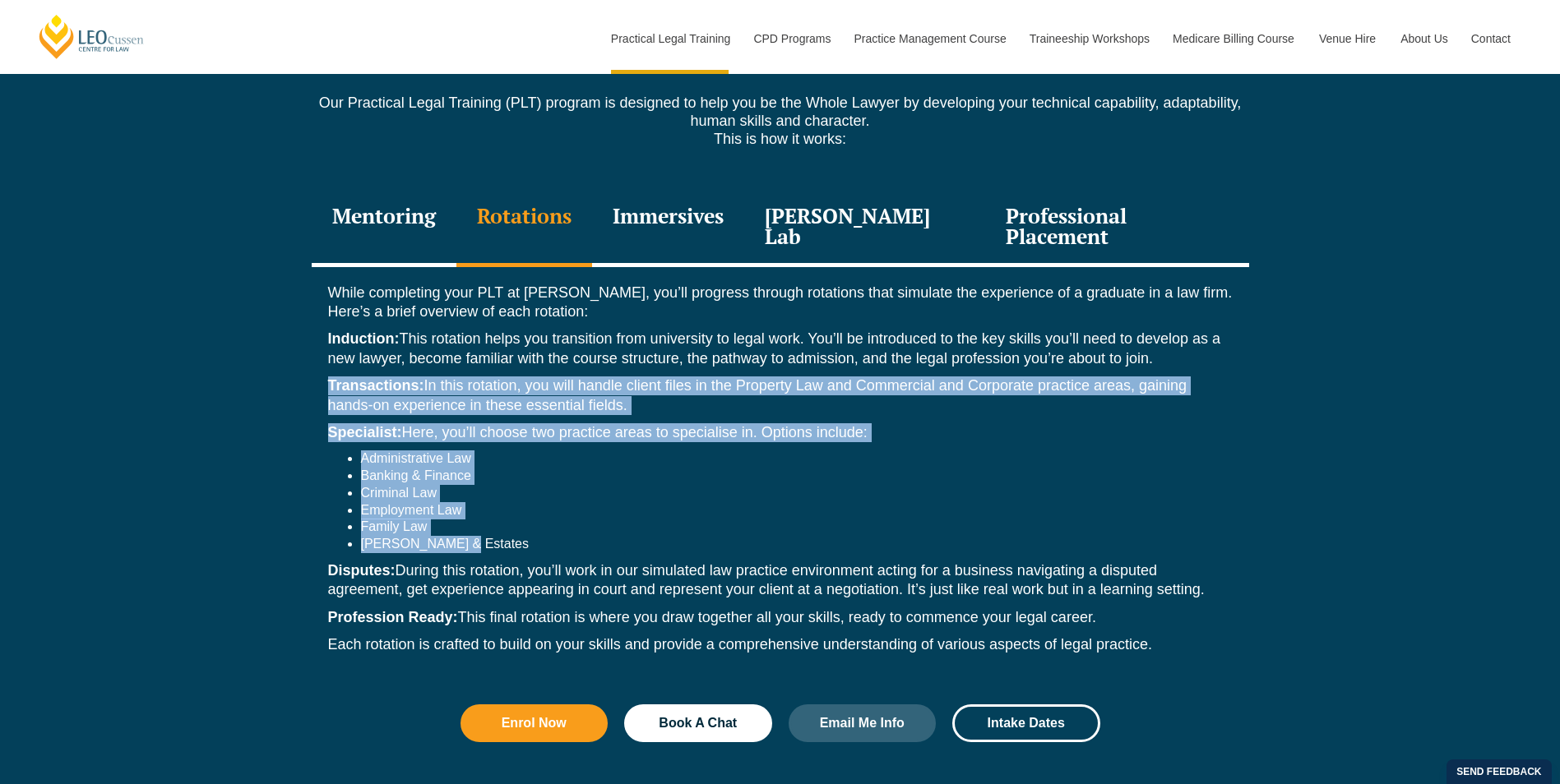
drag, startPoint x: 453, startPoint y: 485, endPoint x: 305, endPoint y: 323, distance: 219.4
click at [305, 323] on div "Discover more about our PLT Our Practical Legal Training (PLT) program is desig…" at bounding box center [780, 396] width 1560 height 822
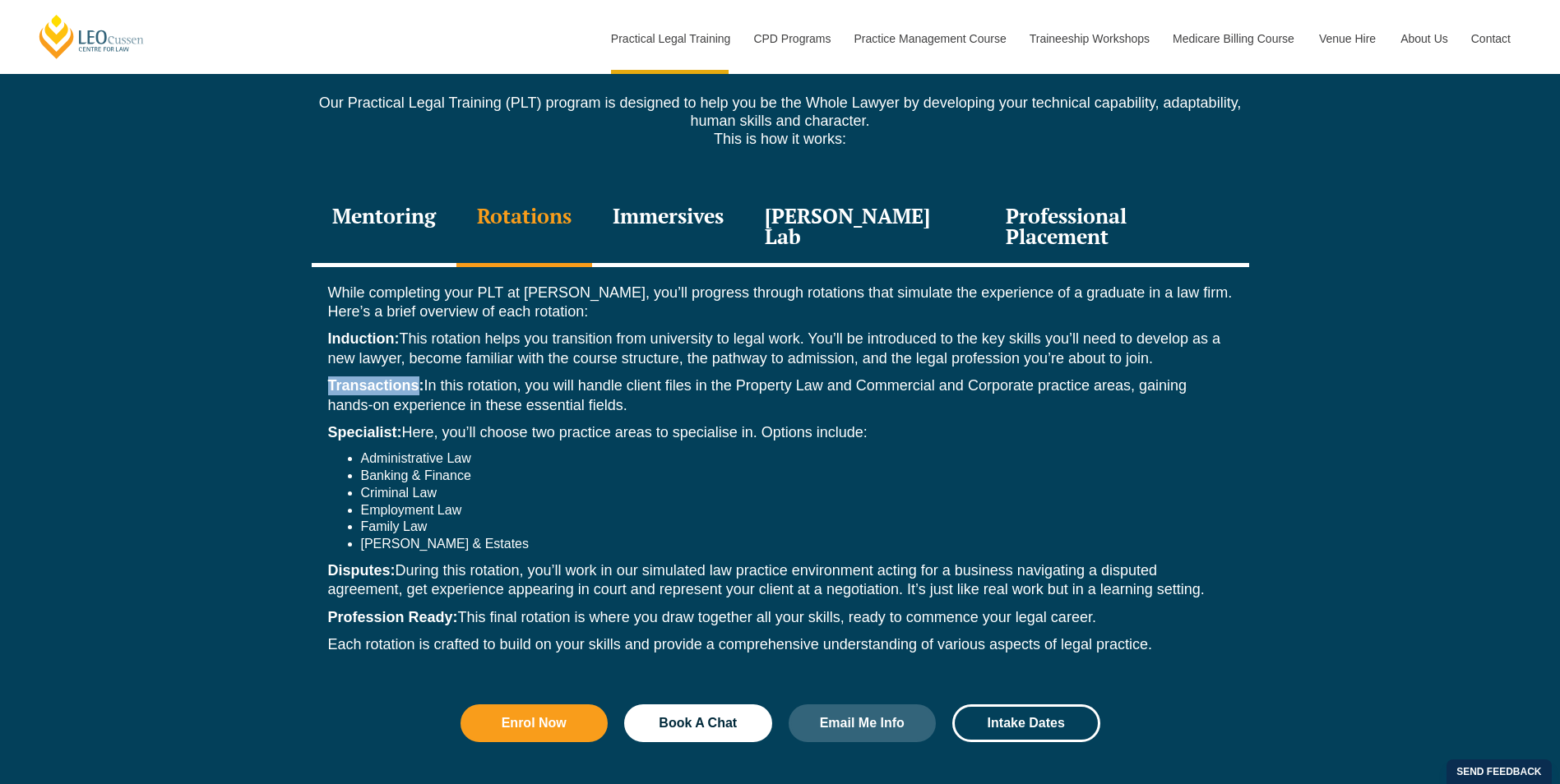
click at [305, 323] on div "Discover more about our PLT Our Practical Legal Training (PLT) program is desig…" at bounding box center [780, 396] width 1560 height 822
drag, startPoint x: 305, startPoint y: 323, endPoint x: 339, endPoint y: 324, distance: 34.0
click at [339, 378] on strong "Transactions:" at bounding box center [376, 386] width 96 height 16
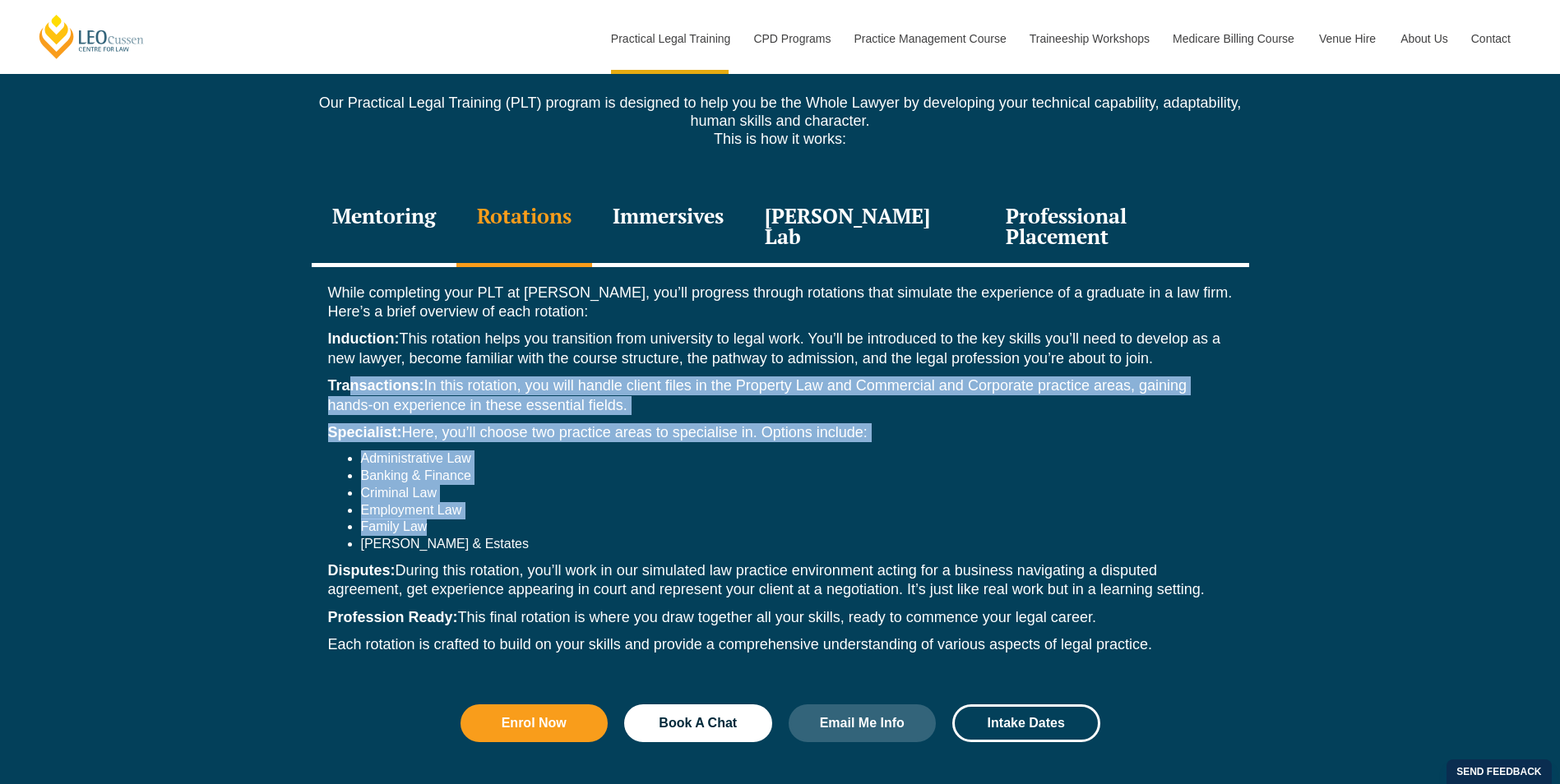
drag, startPoint x: 349, startPoint y: 323, endPoint x: 720, endPoint y: 471, distance: 399.4
click at [720, 471] on div "While completing your PLT at Leo Cussen, you’ll progress through rotations that…" at bounding box center [780, 473] width 937 height 413
click at [720, 519] on li "Family Law" at bounding box center [797, 527] width 872 height 17
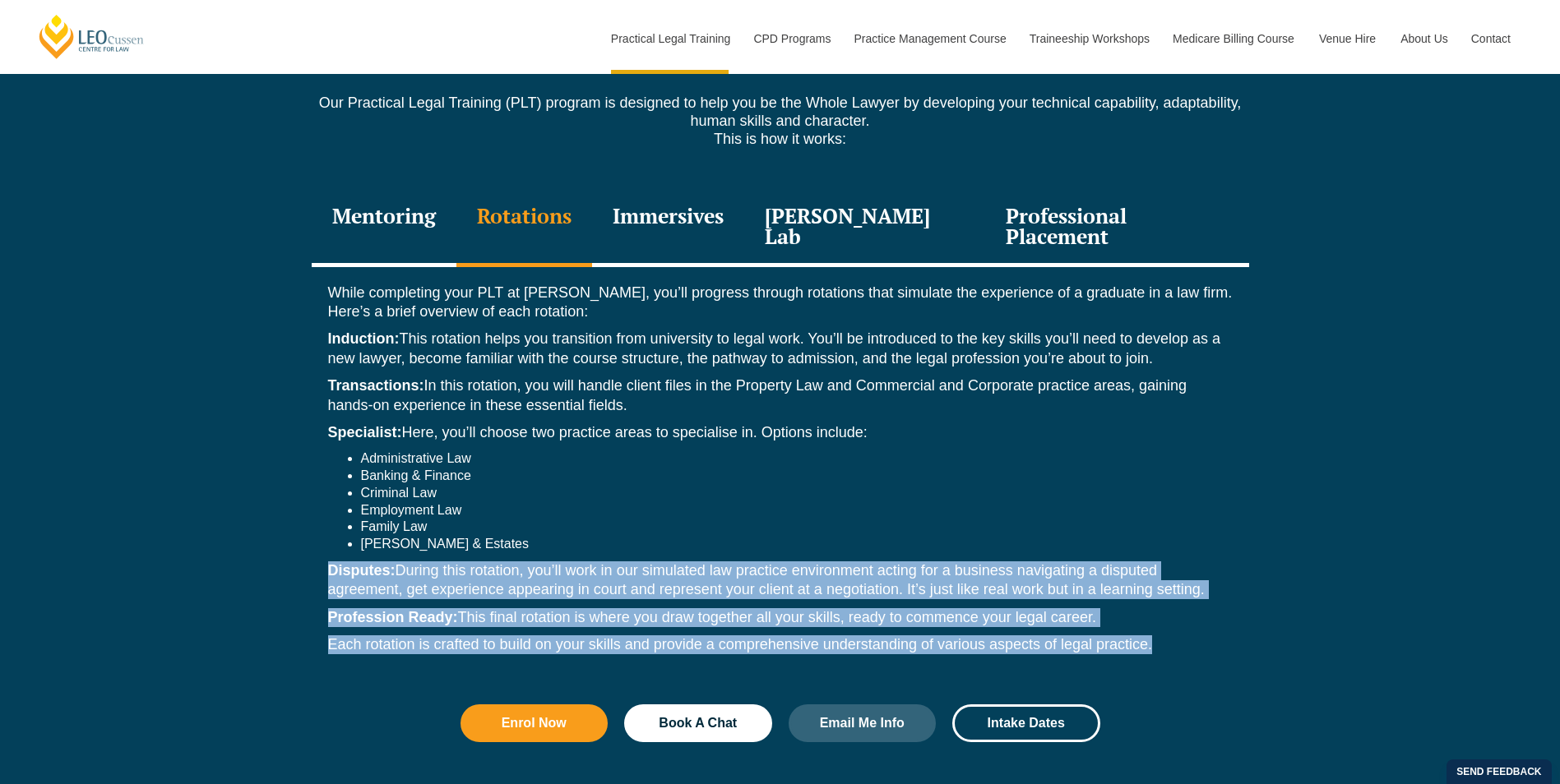
drag, startPoint x: 320, startPoint y: 508, endPoint x: 1151, endPoint y: 592, distance: 835.2
click at [1151, 592] on div "While completing your PLT at Leo Cussen, you’ll progress through rotations that…" at bounding box center [780, 473] width 937 height 413
click at [1151, 635] on p "Each rotation is crafted to build on your skills and provide a comprehensive un…" at bounding box center [780, 644] width 904 height 19
drag, startPoint x: 1172, startPoint y: 598, endPoint x: 307, endPoint y: 505, distance: 870.0
click at [307, 505] on div "Discover more about our PLT Our Practical Legal Training (PLT) program is desig…" at bounding box center [780, 396] width 1560 height 822
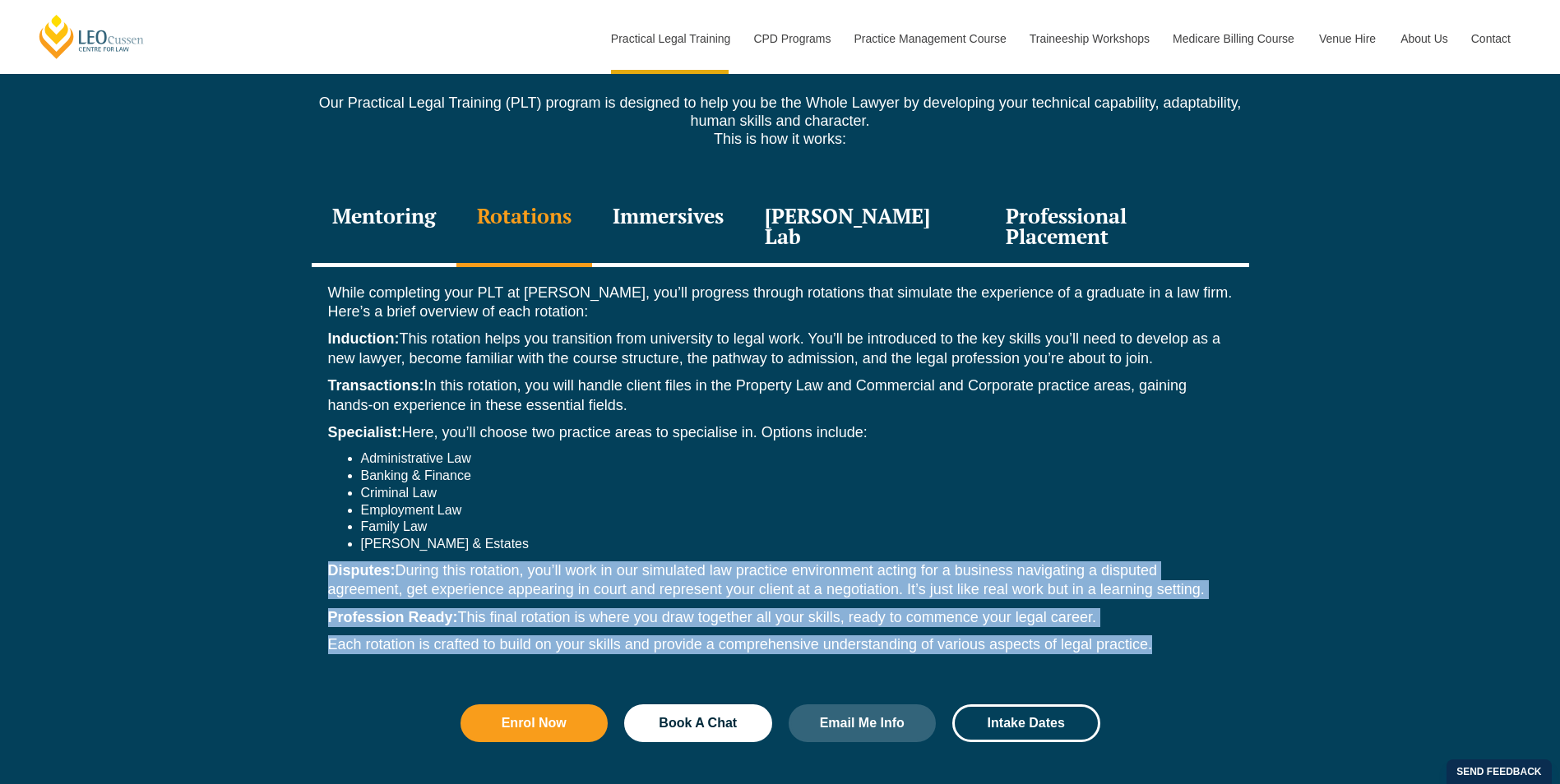
drag, startPoint x: 307, startPoint y: 505, endPoint x: 244, endPoint y: 505, distance: 63.0
click at [244, 505] on div "Discover more about our PLT Our Practical Legal Training (PLT) program is desig…" at bounding box center [780, 396] width 1560 height 822
drag, startPoint x: 322, startPoint y: 515, endPoint x: 1168, endPoint y: 595, distance: 849.8
click at [1168, 595] on div "While completing your PLT at Leo Cussen, you’ll progress through rotations that…" at bounding box center [780, 473] width 937 height 413
click at [833, 609] on p "Profession Ready: This final rotation is where you draw together all your skill…" at bounding box center [780, 618] width 904 height 19
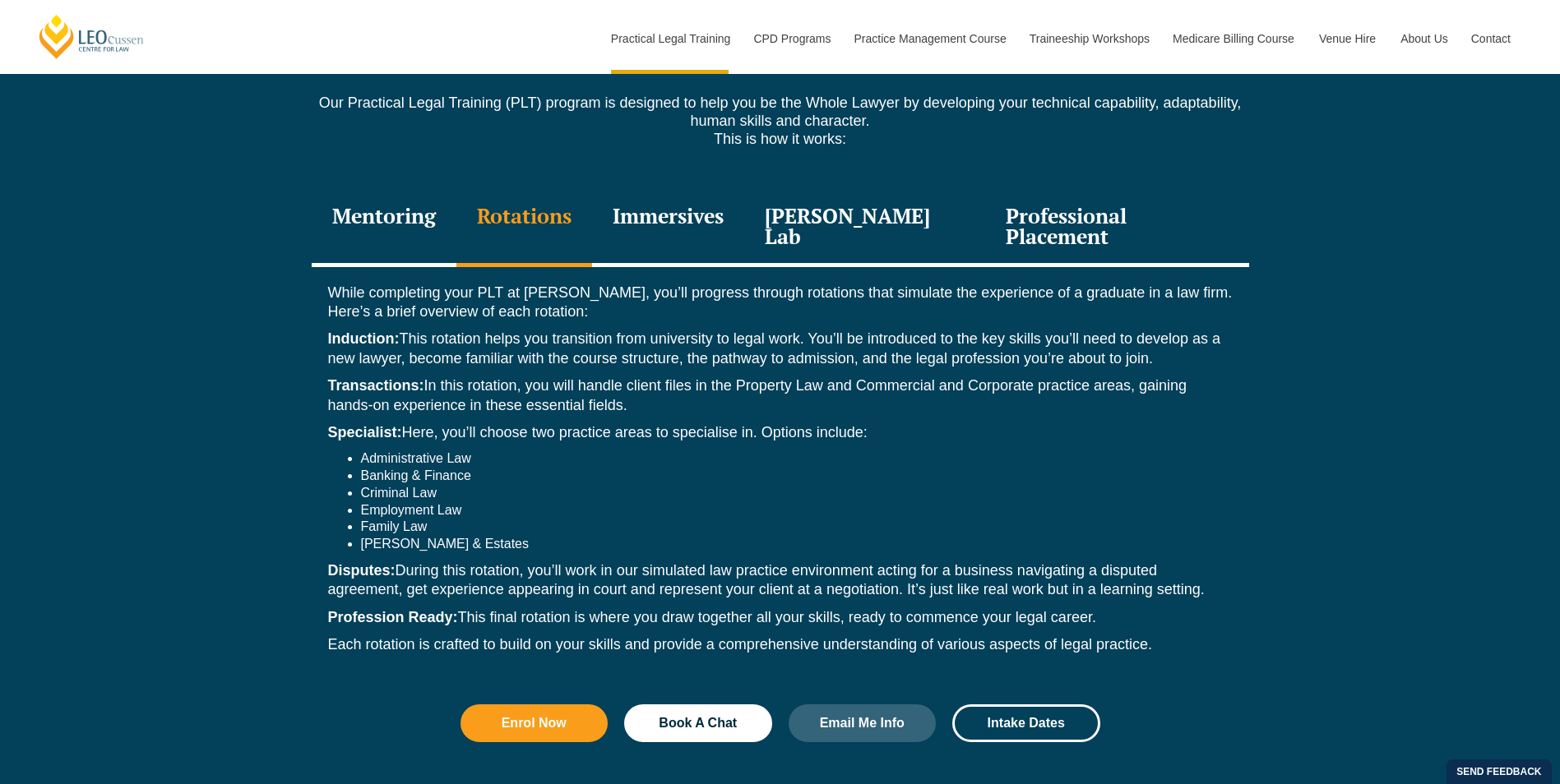
click at [660, 194] on div "Immersives" at bounding box center [668, 227] width 152 height 78
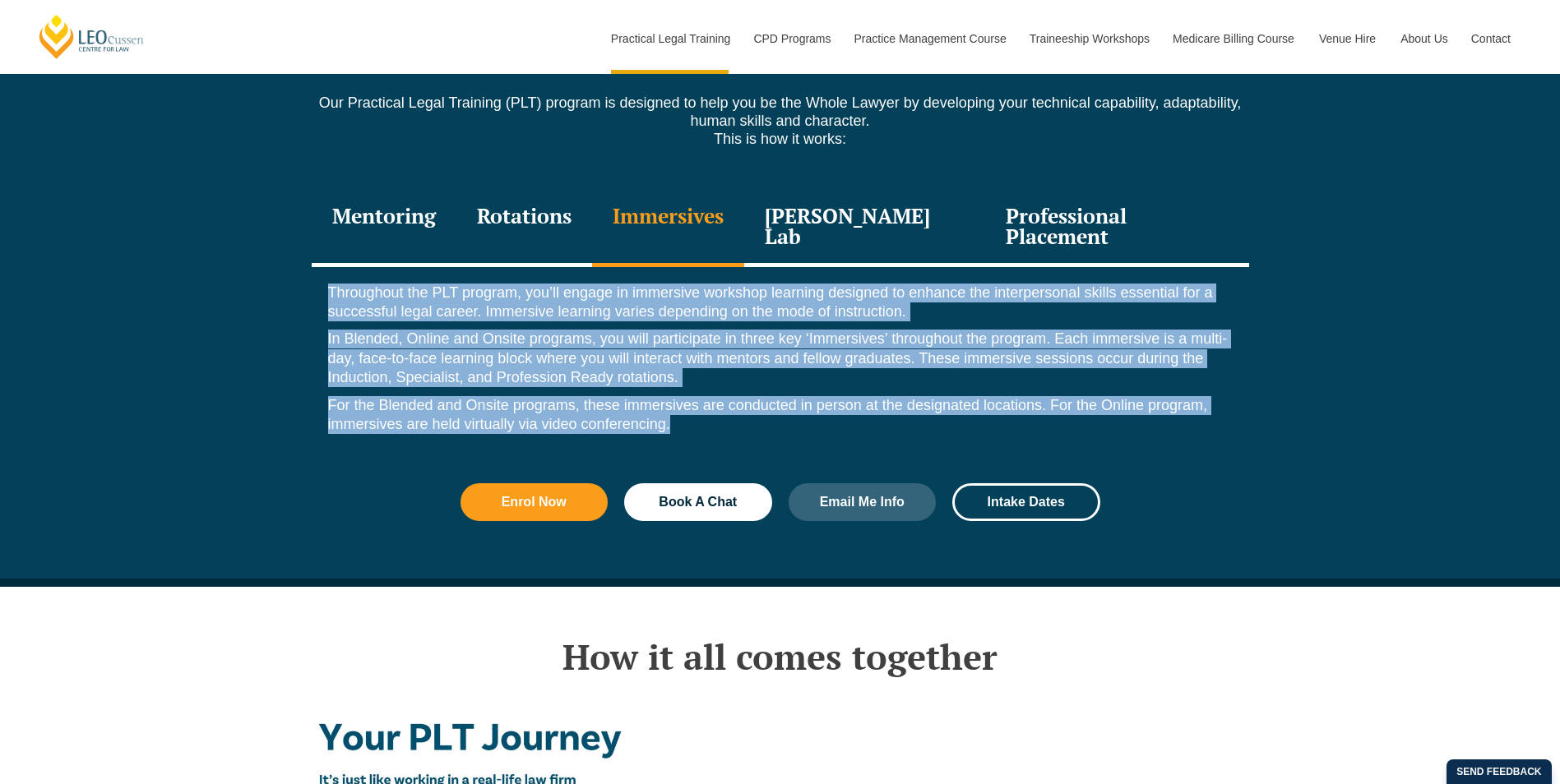
drag, startPoint x: 328, startPoint y: 239, endPoint x: 723, endPoint y: 377, distance: 418.4
click at [723, 377] on div "Throughout the PLT program, you’ll engage in immersive workshop learning design…" at bounding box center [780, 363] width 937 height 192
click at [723, 396] on p "For the Blended and Onsite programs, these immersives are conducted in person a…" at bounding box center [780, 415] width 904 height 38
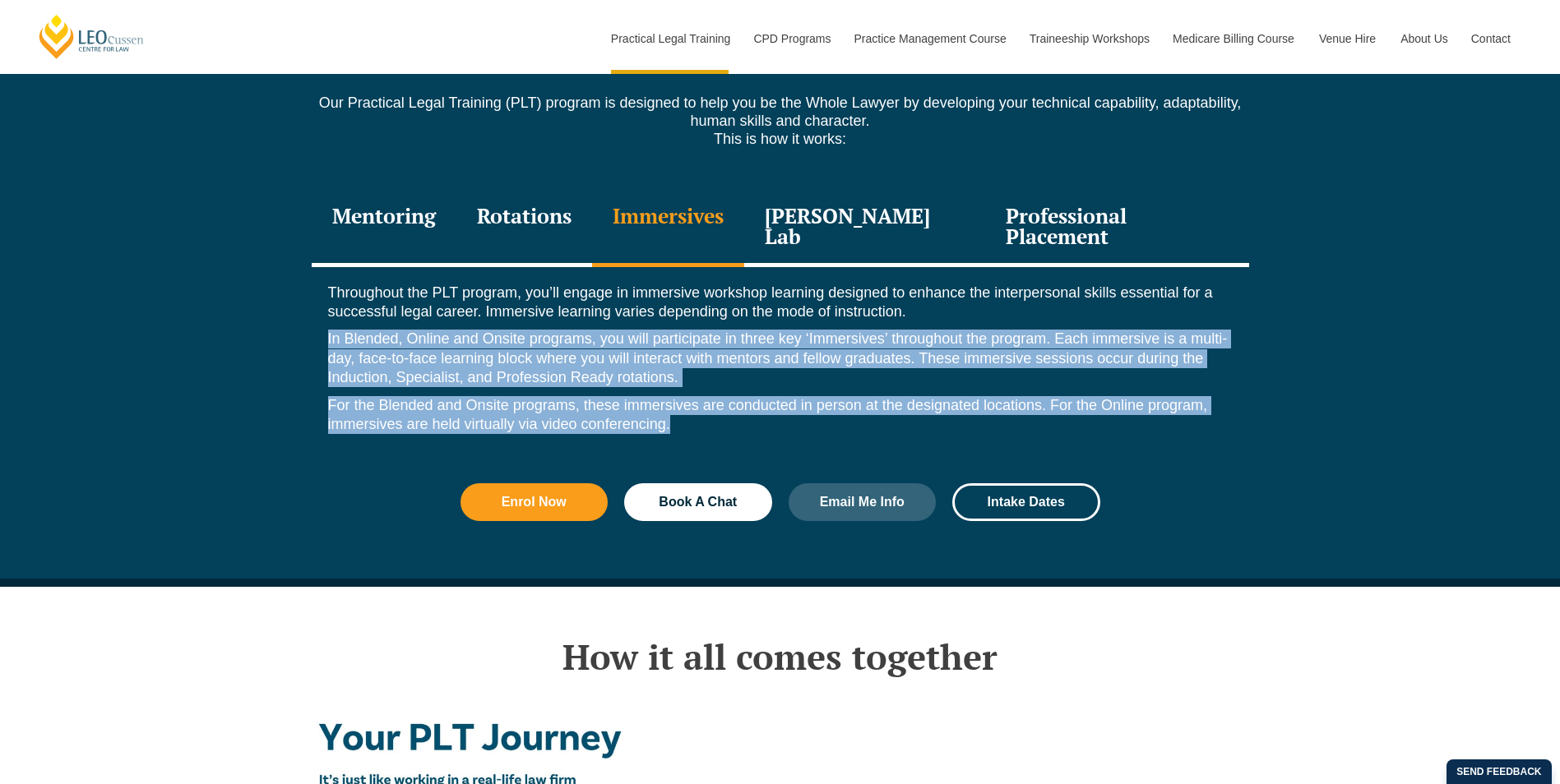
drag, startPoint x: 326, startPoint y: 283, endPoint x: 771, endPoint y: 371, distance: 453.6
click at [771, 371] on div "Throughout the PLT program, you’ll engage in immersive workshop learning design…" at bounding box center [780, 363] width 937 height 192
click at [771, 396] on p "For the Blended and Onsite programs, these immersives are conducted in person a…" at bounding box center [780, 415] width 904 height 38
drag, startPoint x: 704, startPoint y: 373, endPoint x: 677, endPoint y: 285, distance: 92.0
click at [677, 285] on div "Throughout the PLT program, you’ll engage in immersive workshop learning design…" at bounding box center [780, 363] width 937 height 192
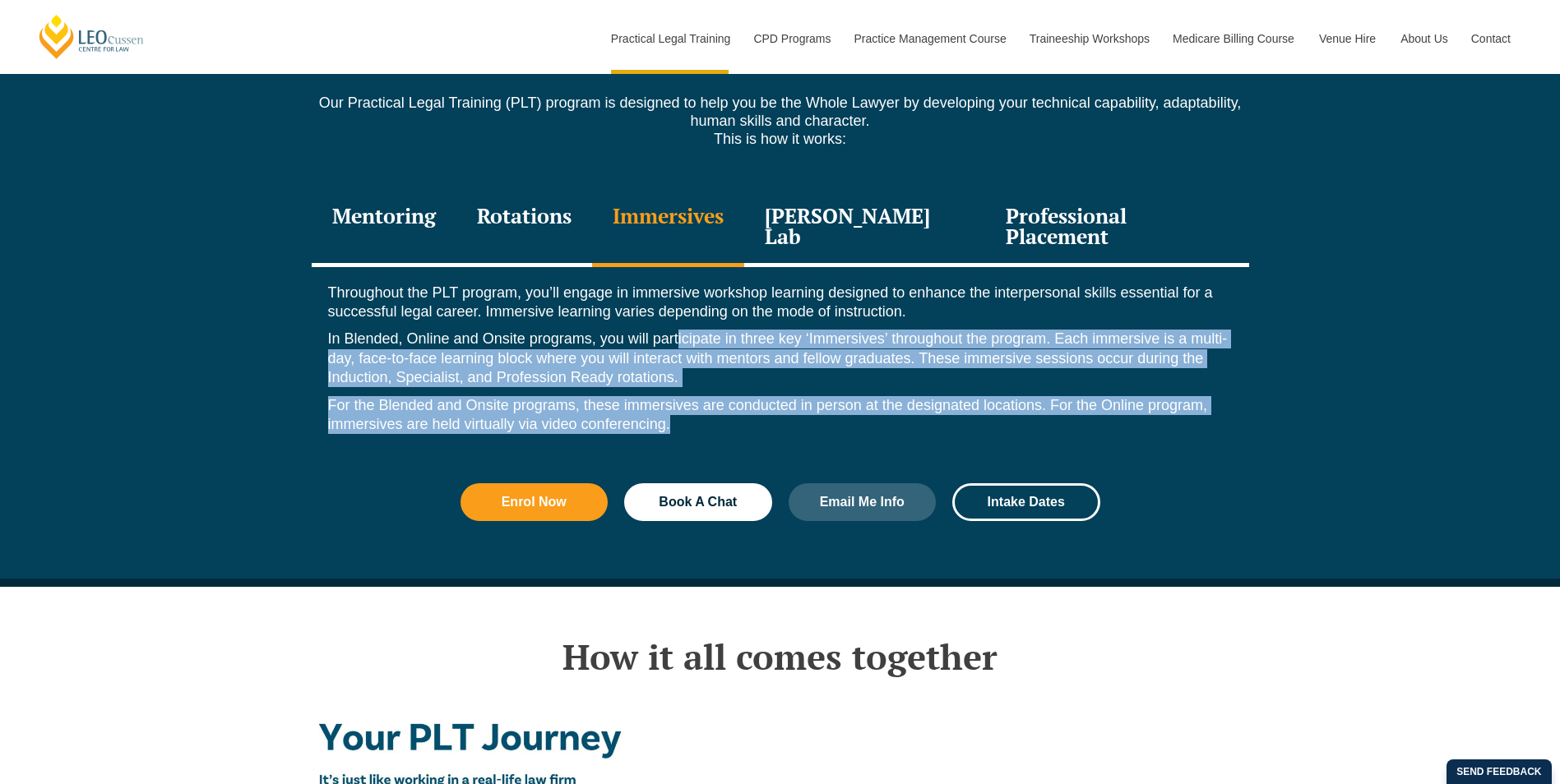
click at [677, 329] on p "In Blended, Online and Onsite programs, you will participate in three key ‘Imme…" at bounding box center [780, 358] width 904 height 57
drag, startPoint x: 327, startPoint y: 277, endPoint x: 695, endPoint y: 371, distance: 379.8
click at [695, 371] on div "Throughout the PLT program, you’ll engage in immersive workshop learning design…" at bounding box center [780, 363] width 937 height 192
click at [695, 396] on p "For the Blended and Onsite programs, these immersives are conducted in person a…" at bounding box center [780, 415] width 904 height 38
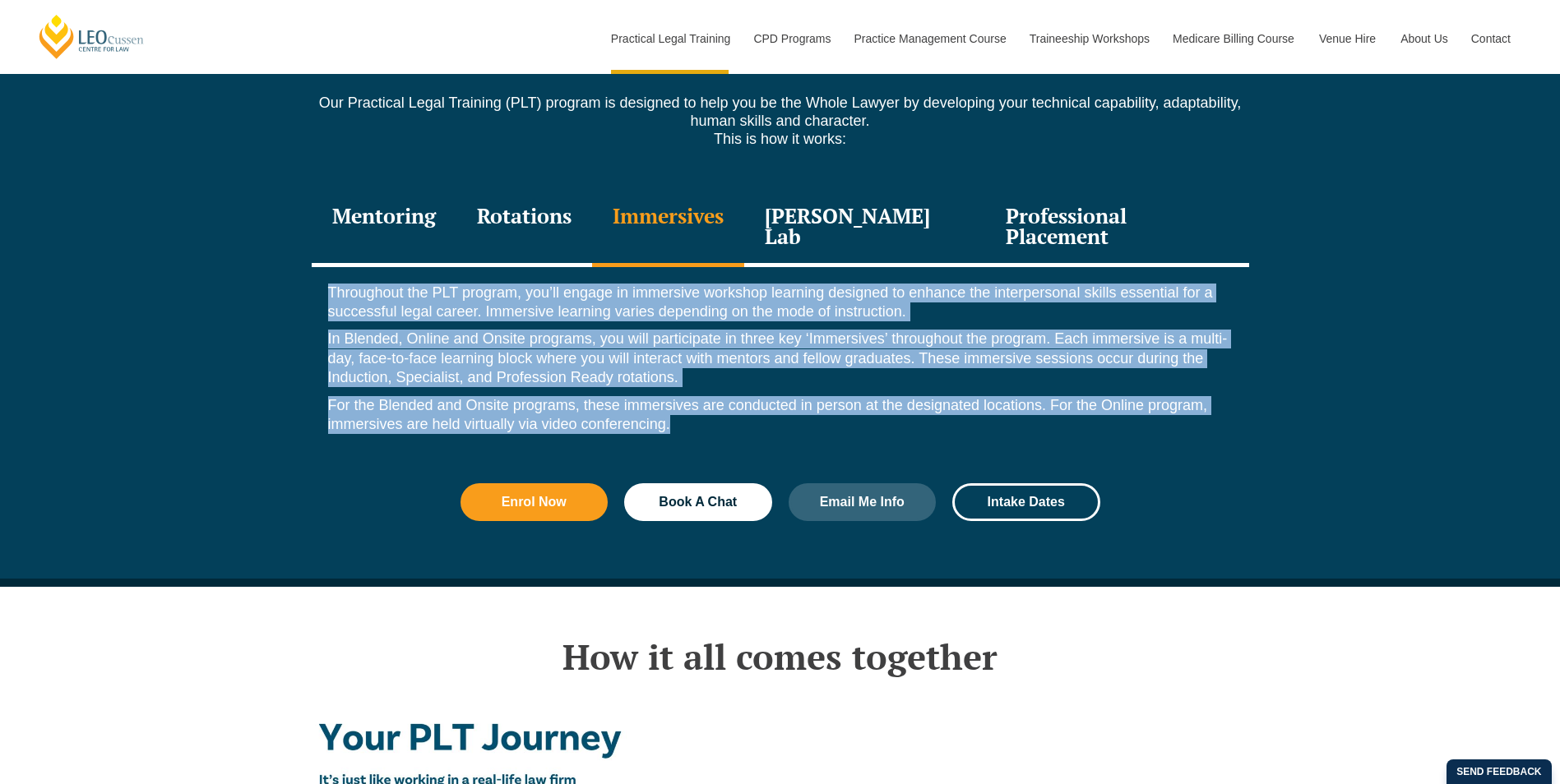
drag, startPoint x: 678, startPoint y: 375, endPoint x: 307, endPoint y: 232, distance: 397.6
click at [307, 232] on div "Discover more about our PLT Our Practical Legal Training (PLT) program is desig…" at bounding box center [780, 285] width 1560 height 601
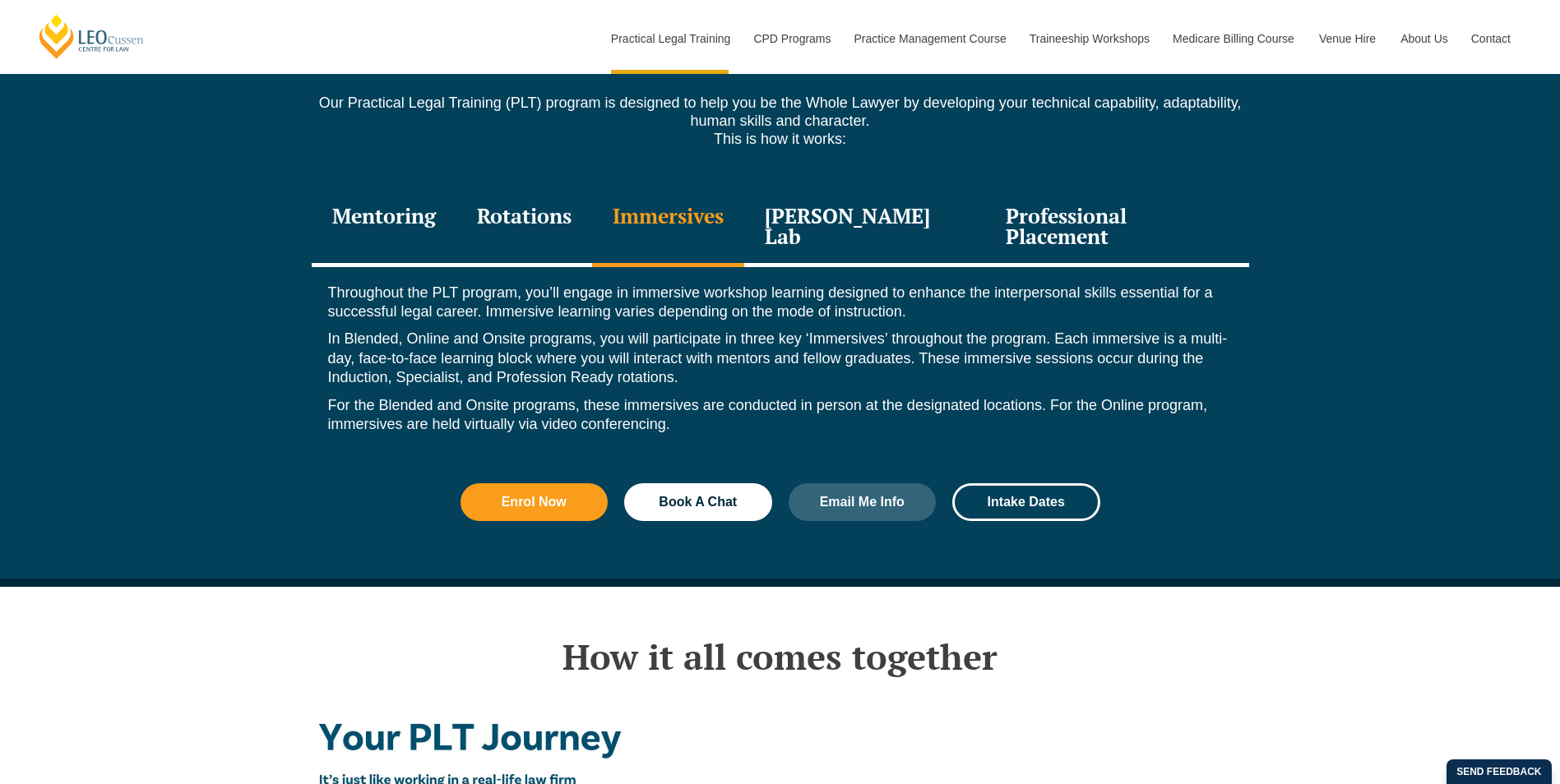
click at [379, 189] on div "Mentoring" at bounding box center [384, 227] width 145 height 78
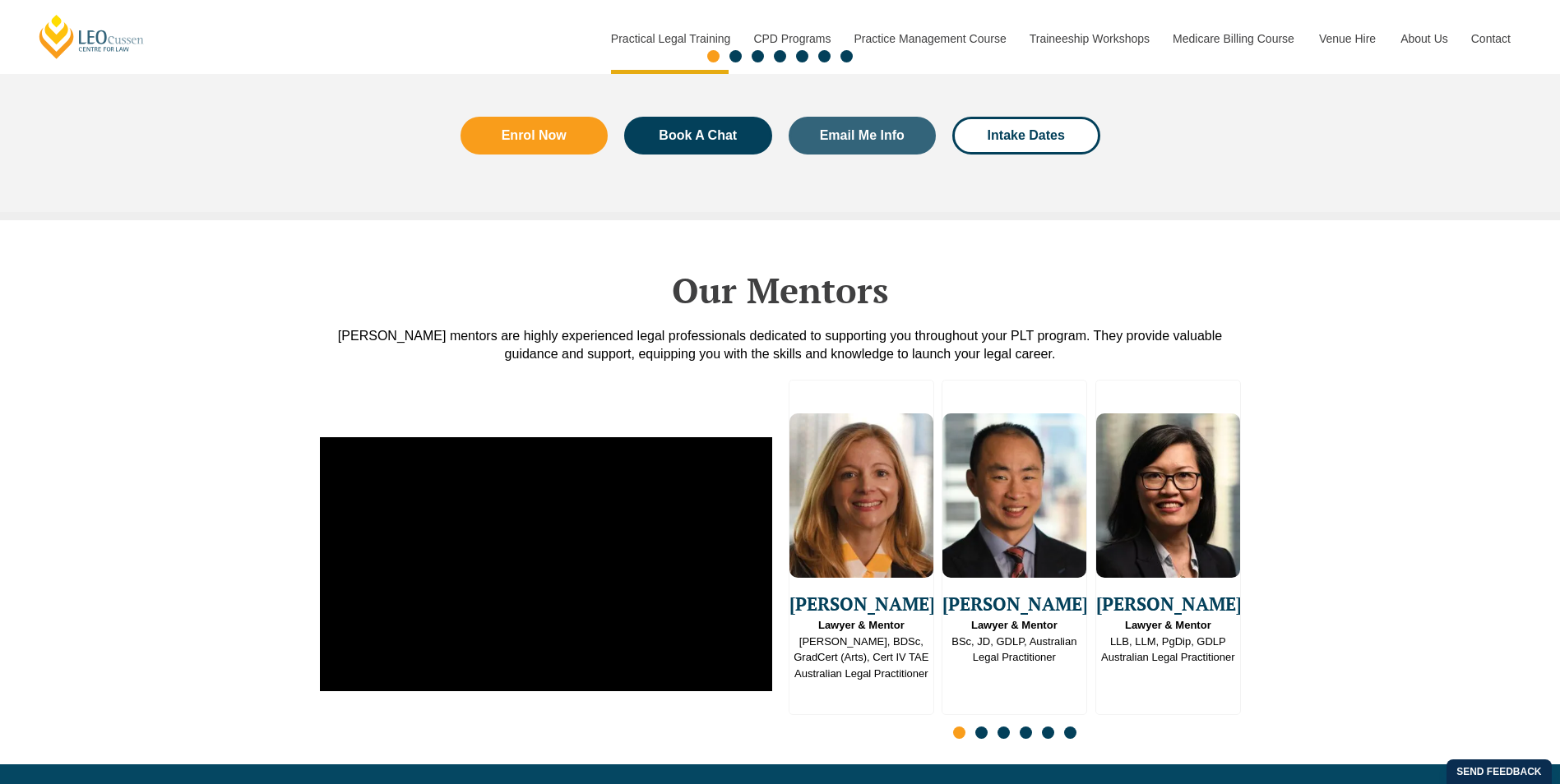
scroll to position [3946, 0]
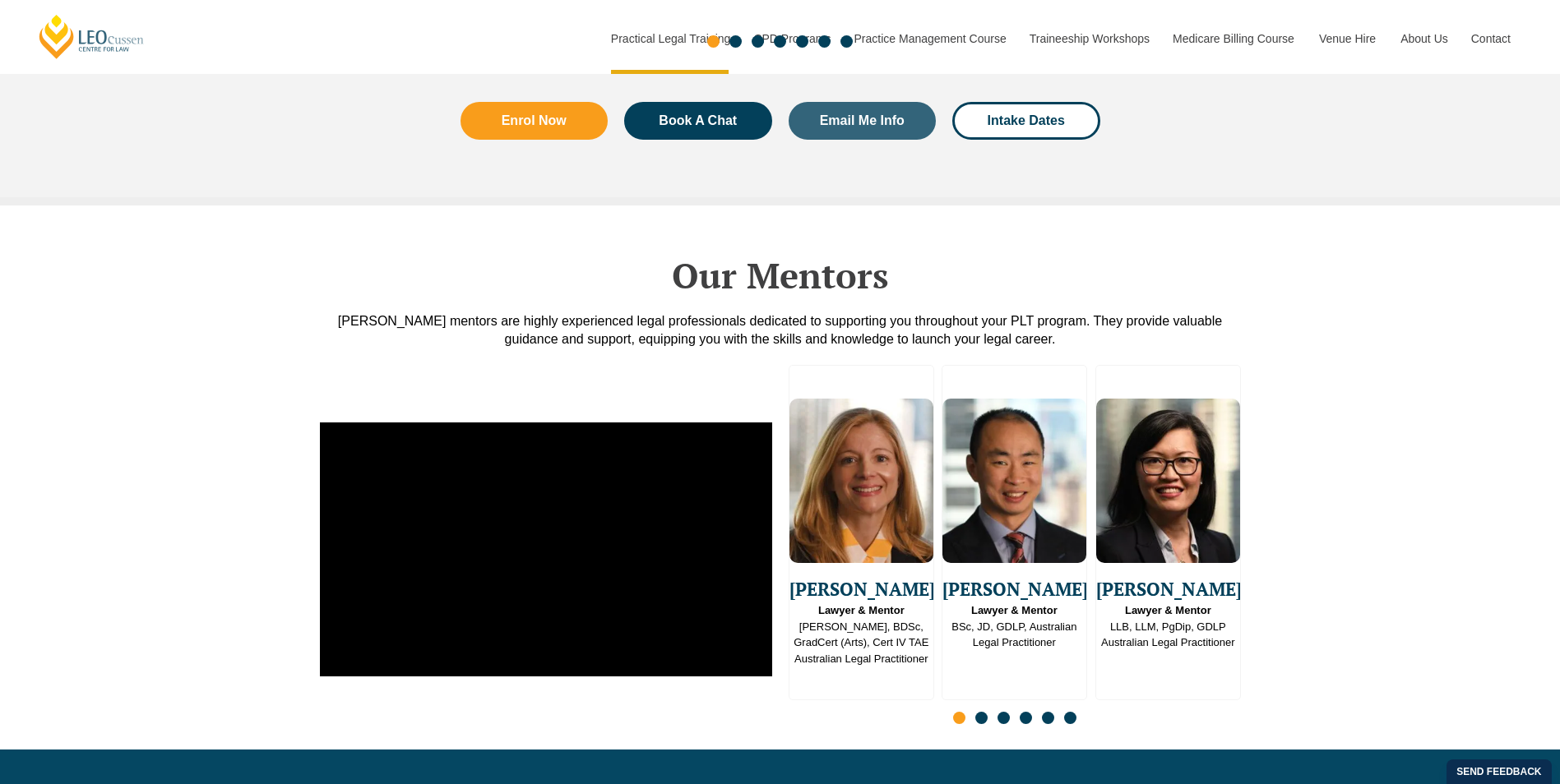
click at [981, 712] on span "Go to slide 2" at bounding box center [981, 718] width 13 height 13
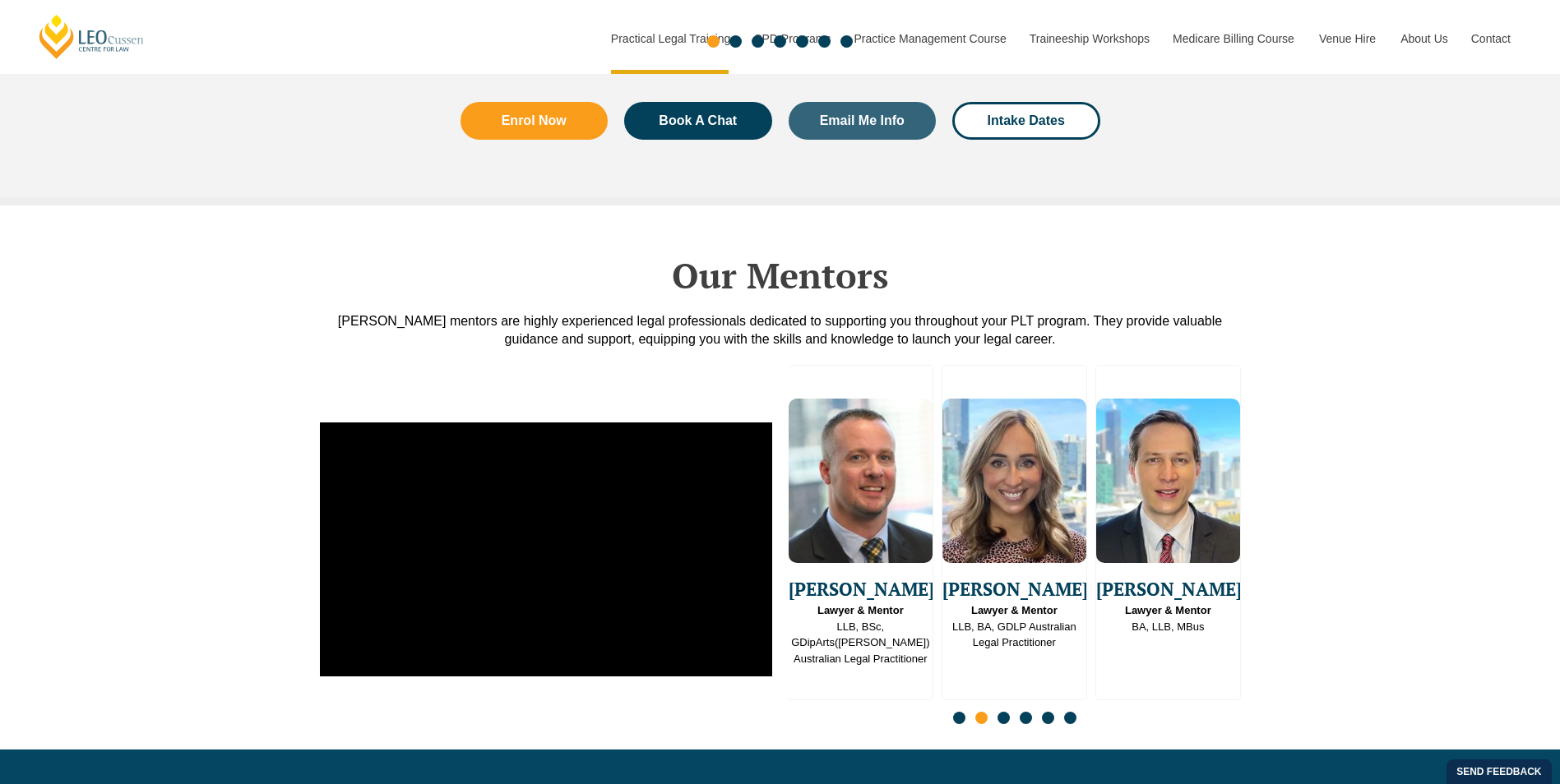
click at [1015, 711] on div "Slides" at bounding box center [1014, 720] width 452 height 19
click at [1007, 712] on span "Go to slide 3" at bounding box center [1003, 718] width 13 height 13
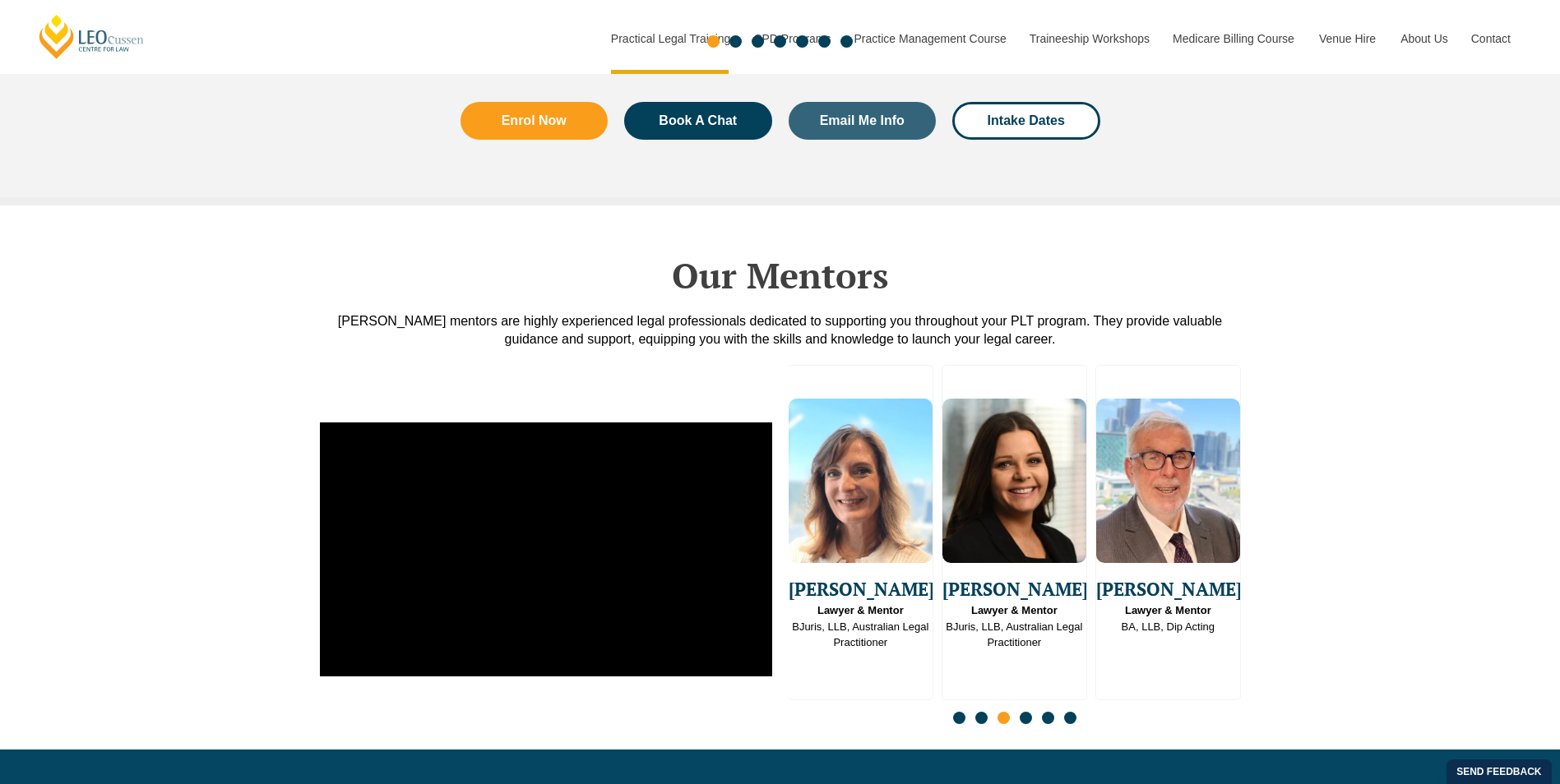
click at [1046, 712] on span "Go to slide 5" at bounding box center [1048, 718] width 13 height 13
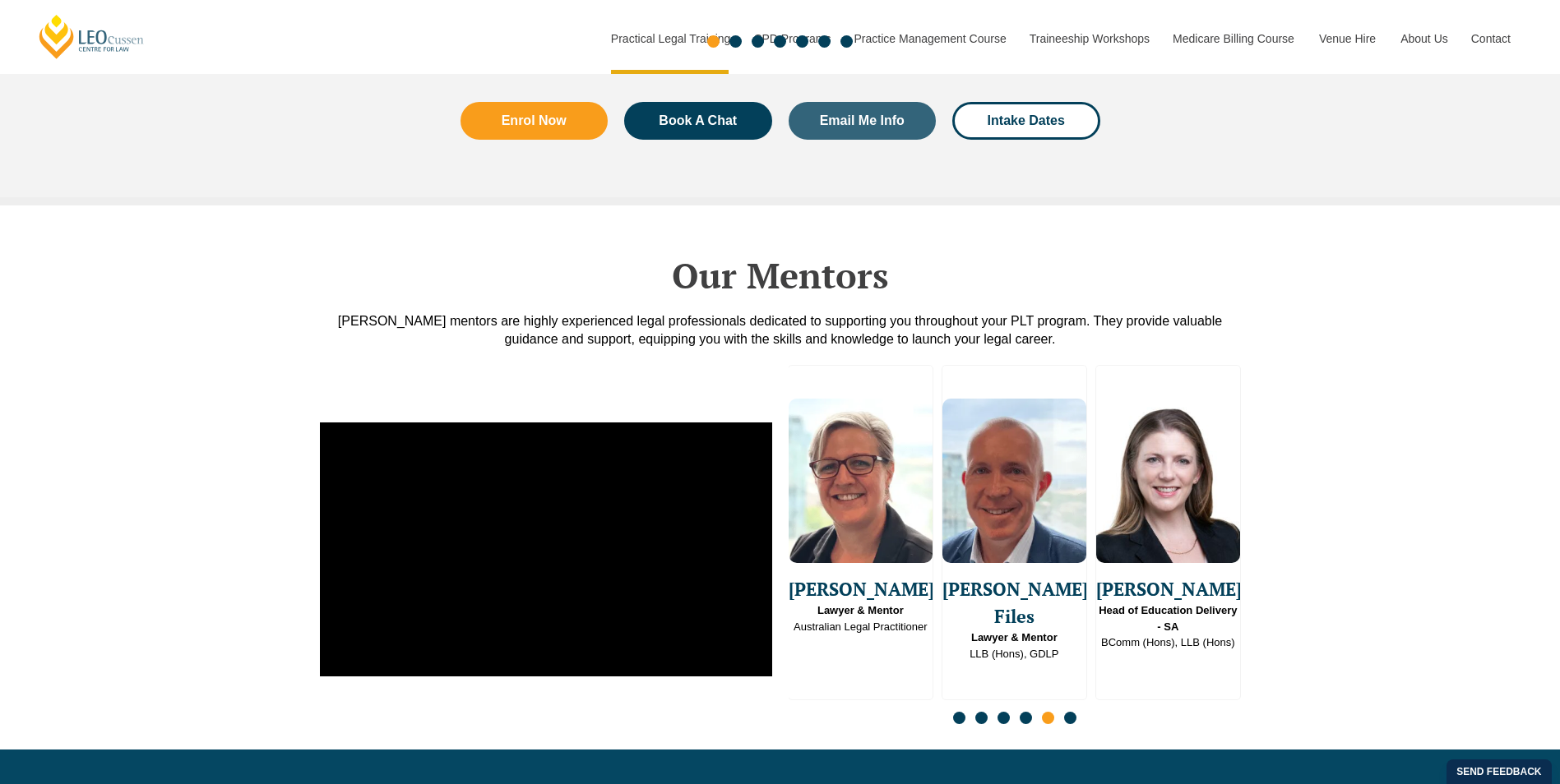
click at [1075, 712] on span "Go to slide 6" at bounding box center [1070, 718] width 13 height 13
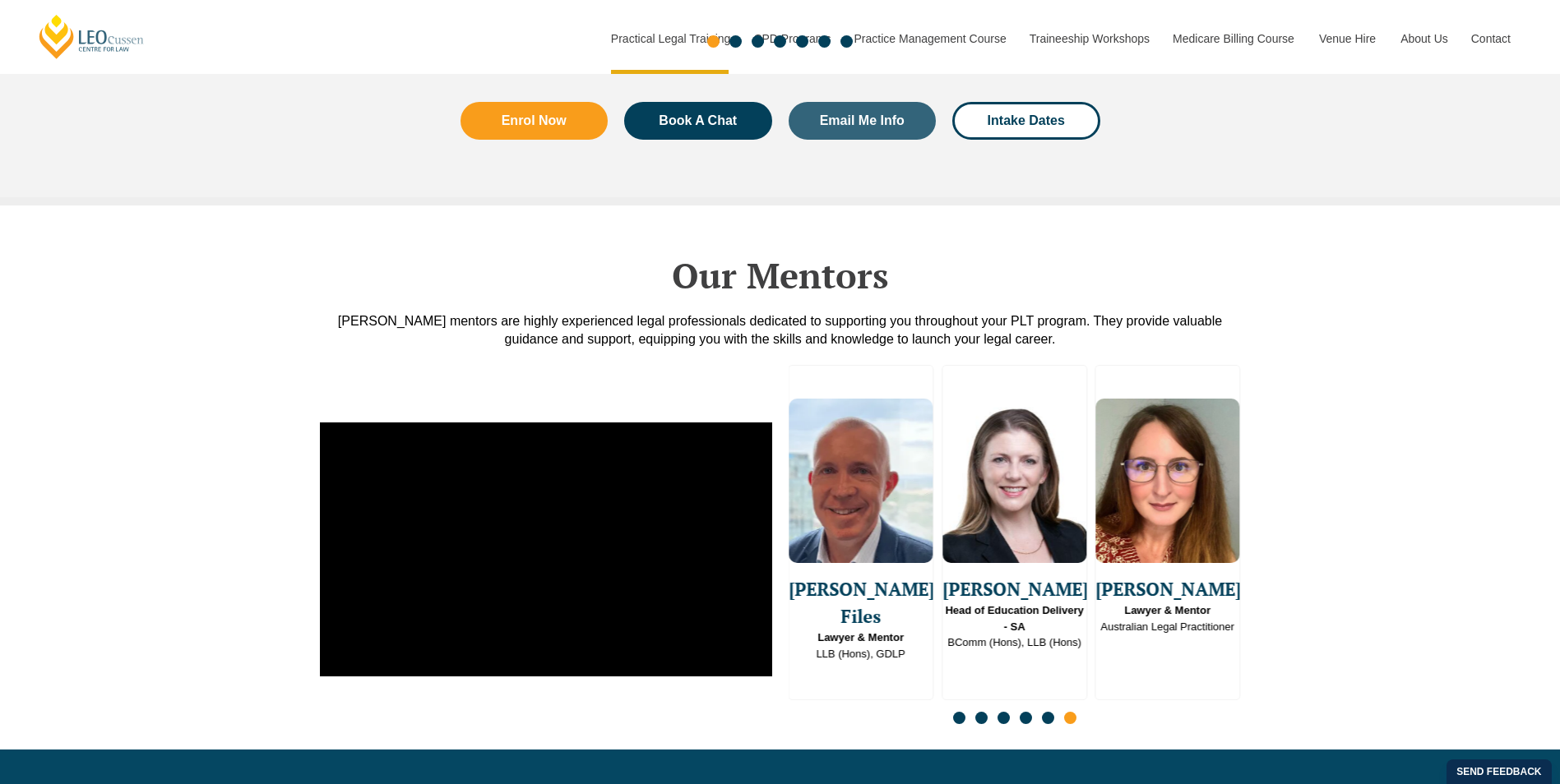
click at [1027, 712] on span "Go to slide 4" at bounding box center [1026, 718] width 13 height 13
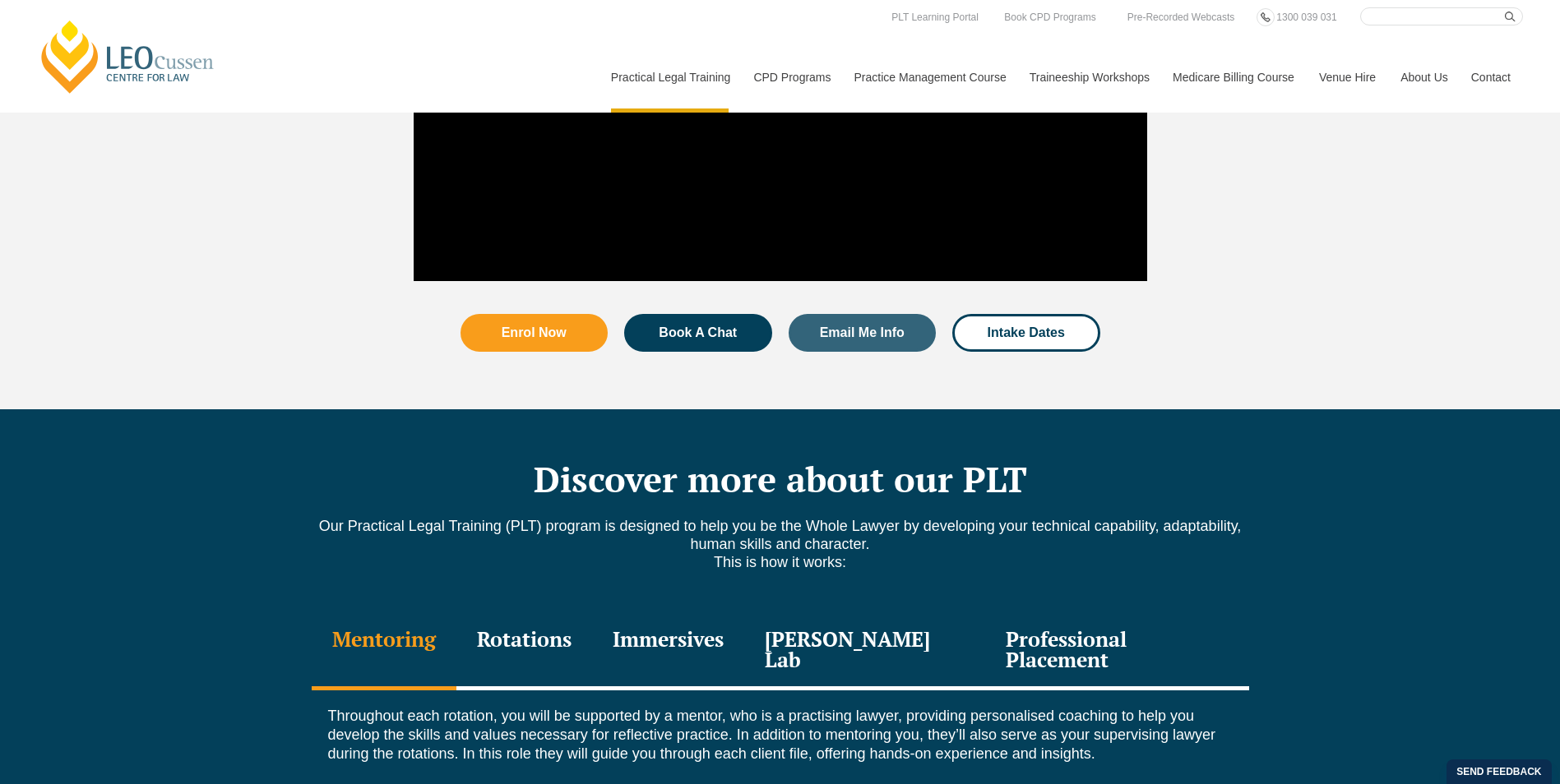
scroll to position [1809, 0]
